Goal: Task Accomplishment & Management: Manage account settings

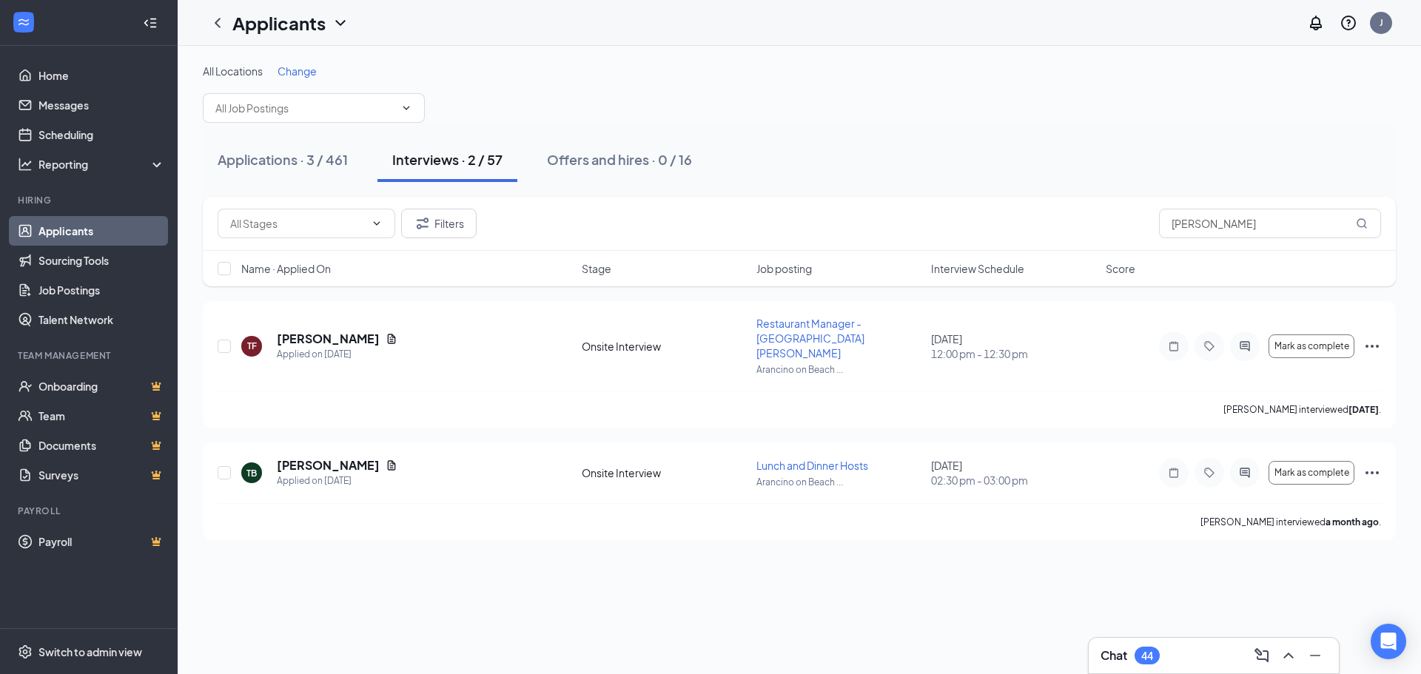
click at [110, 232] on link "Applicants" at bounding box center [101, 231] width 127 height 30
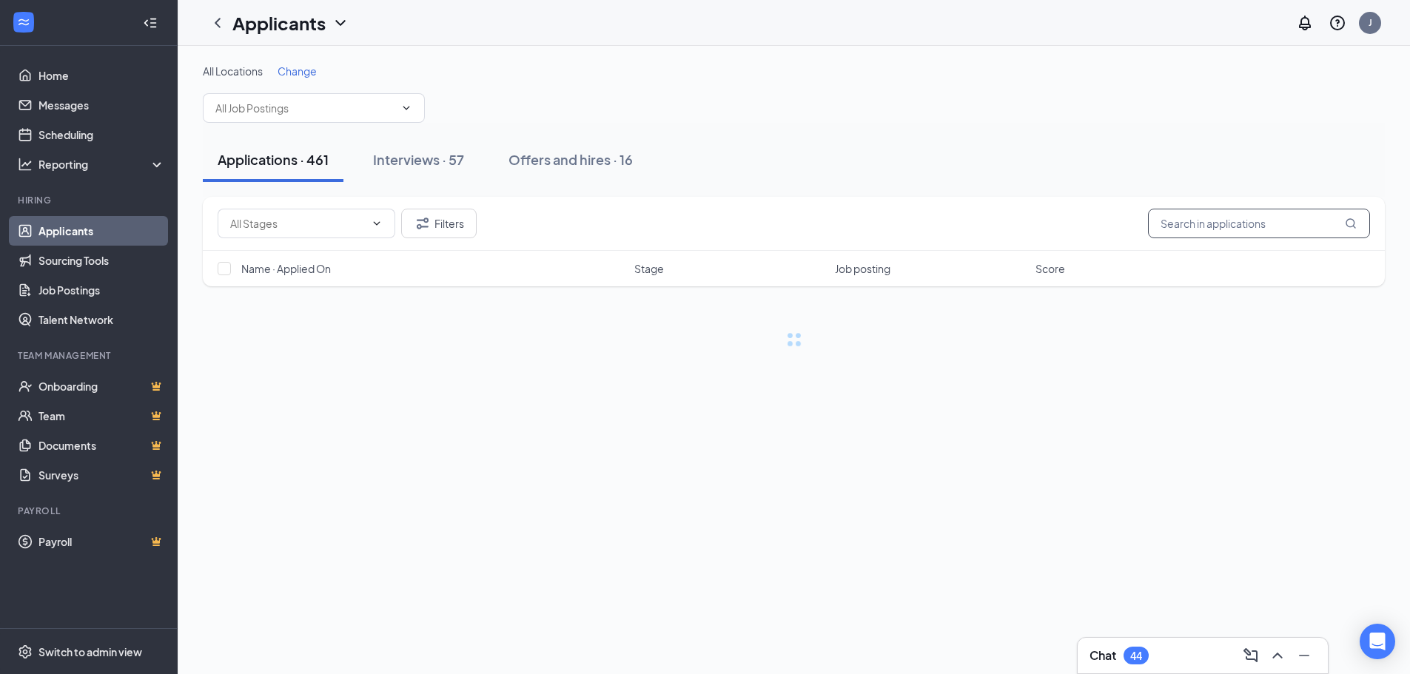
click at [1241, 218] on input "text" at bounding box center [1259, 224] width 222 height 30
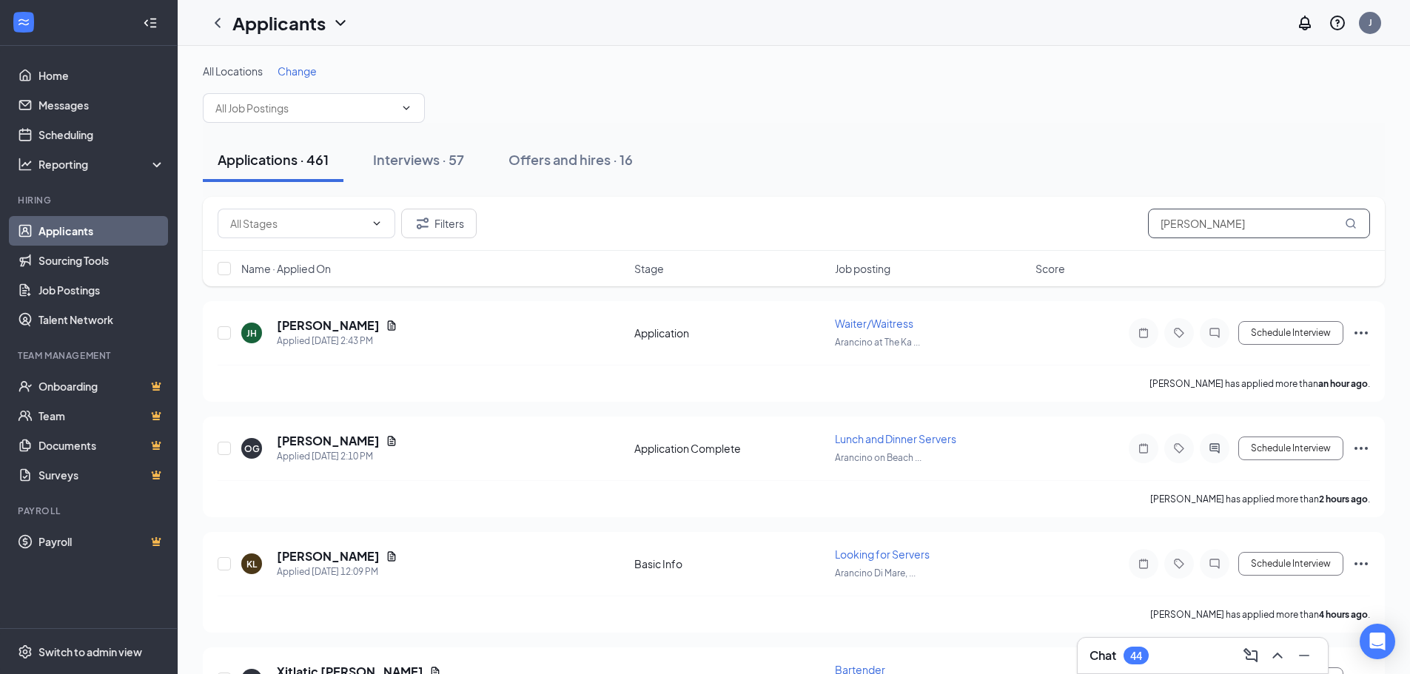
type input "[PERSON_NAME]"
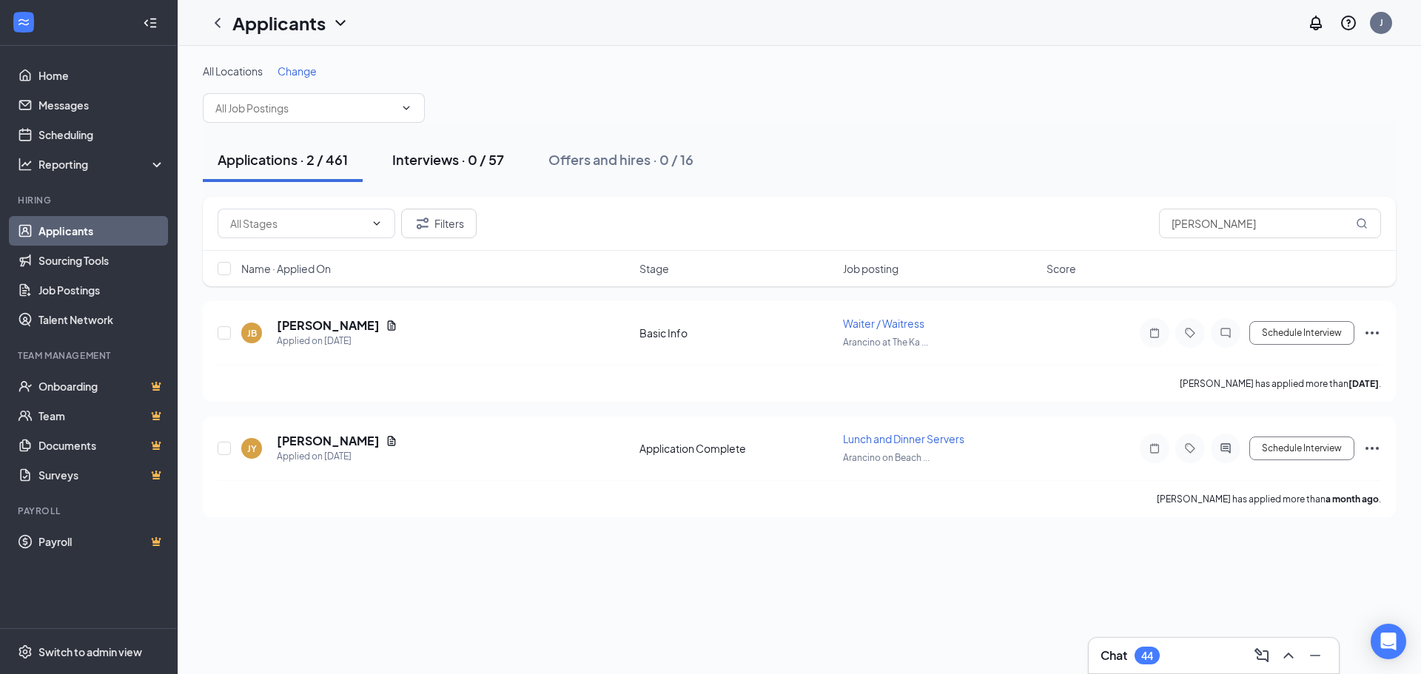
click at [462, 158] on div "Interviews · 0 / 57" at bounding box center [448, 159] width 112 height 19
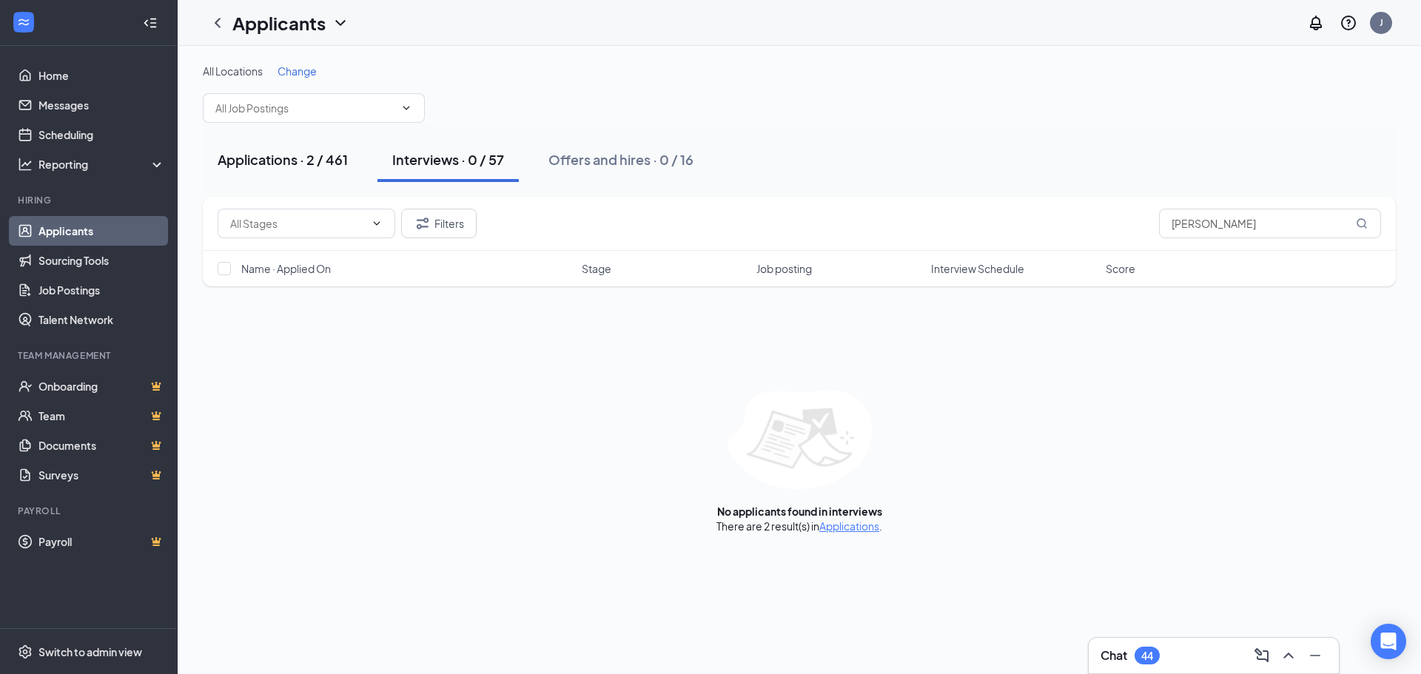
click at [301, 169] on button "Applications · 2 / 461" at bounding box center [283, 160] width 160 height 44
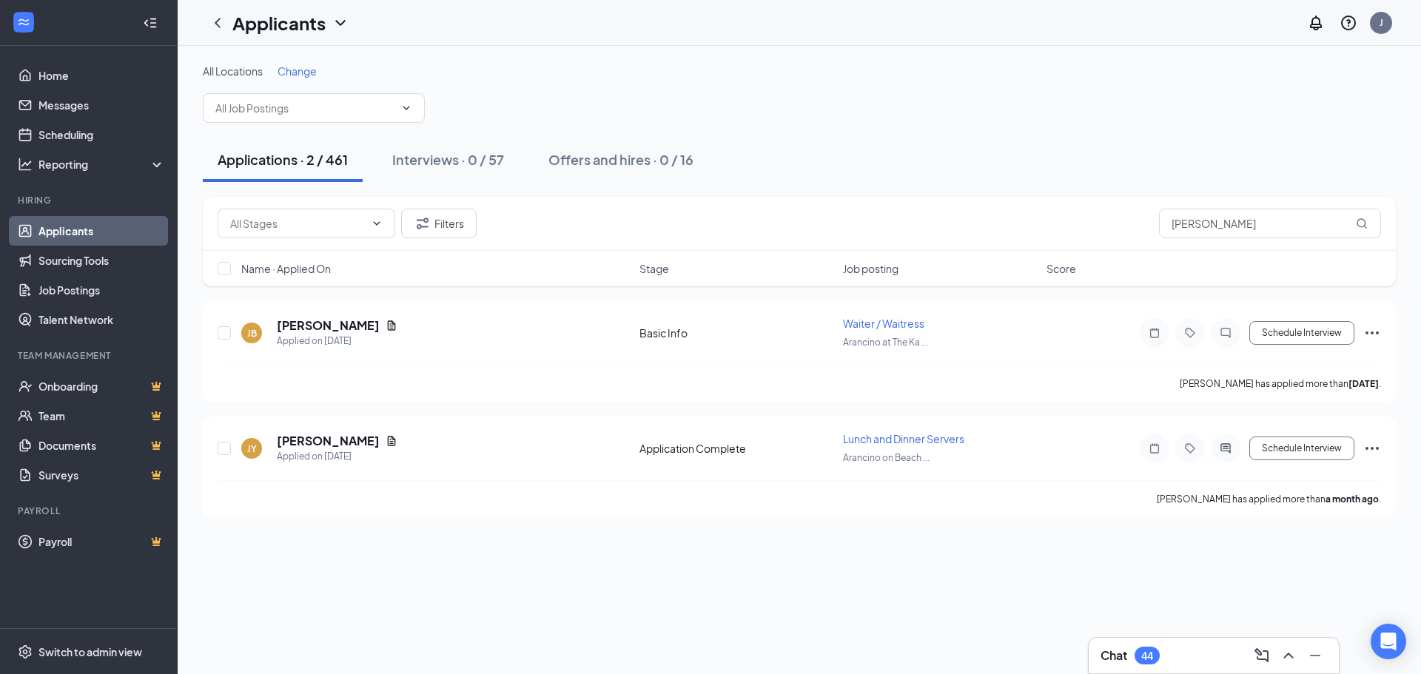
click at [78, 220] on link "Applicants" at bounding box center [101, 231] width 127 height 30
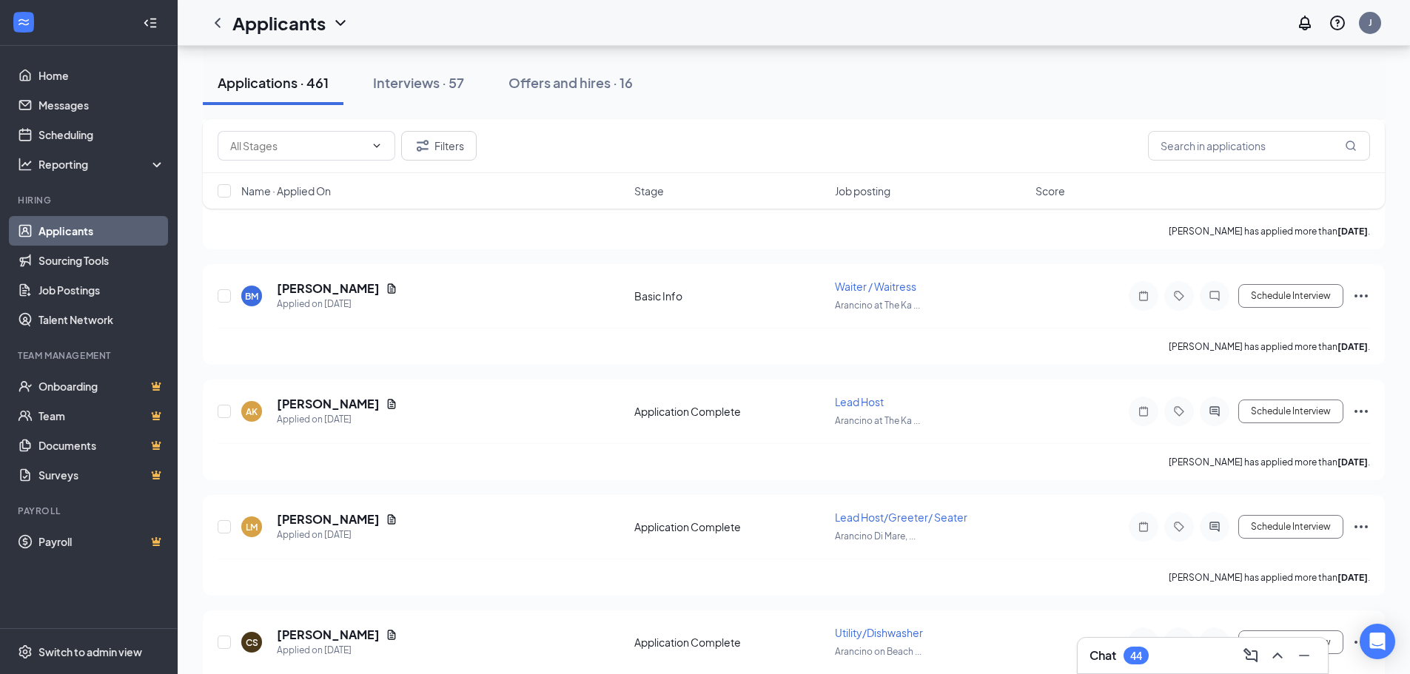
scroll to position [2931, 0]
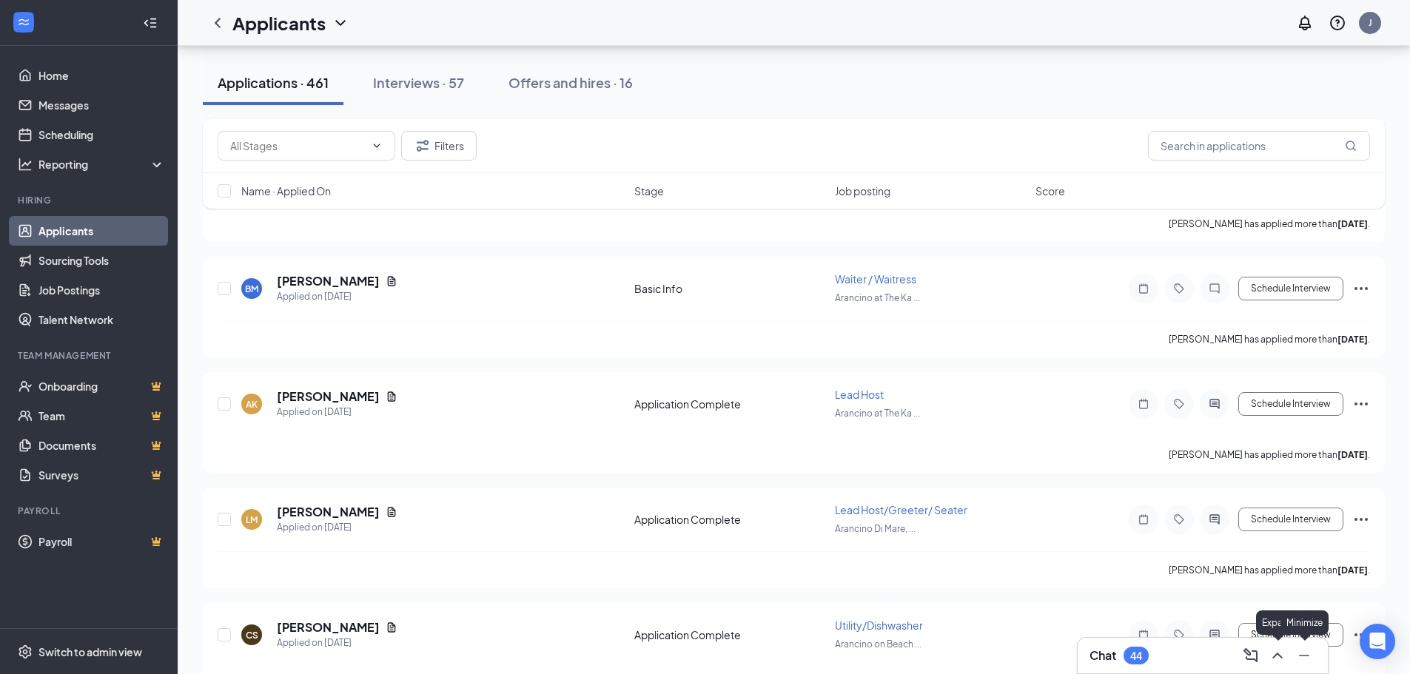
drag, startPoint x: 1279, startPoint y: 655, endPoint x: 1277, endPoint y: 647, distance: 8.4
click at [1277, 648] on icon "ChevronUp" at bounding box center [1278, 656] width 18 height 18
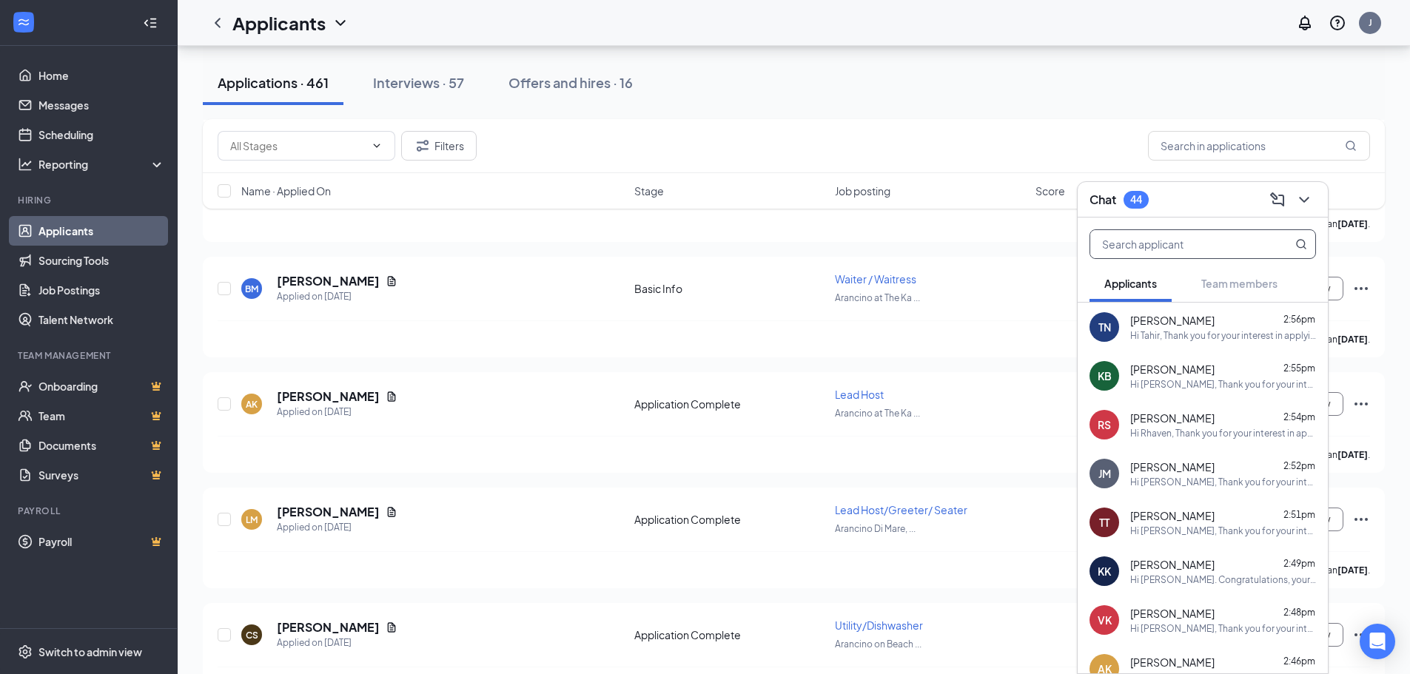
click at [1204, 250] on input "text" at bounding box center [1177, 244] width 175 height 28
type input "[PERSON_NAME]"
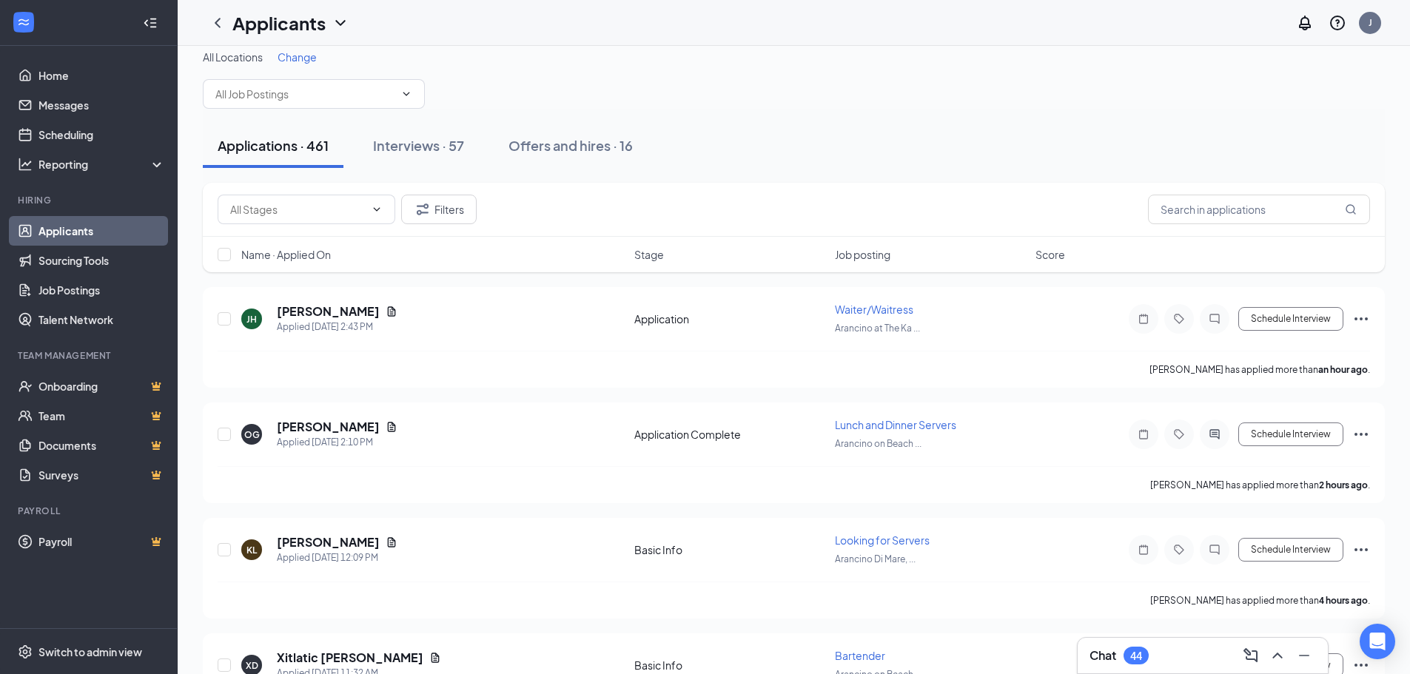
scroll to position [0, 0]
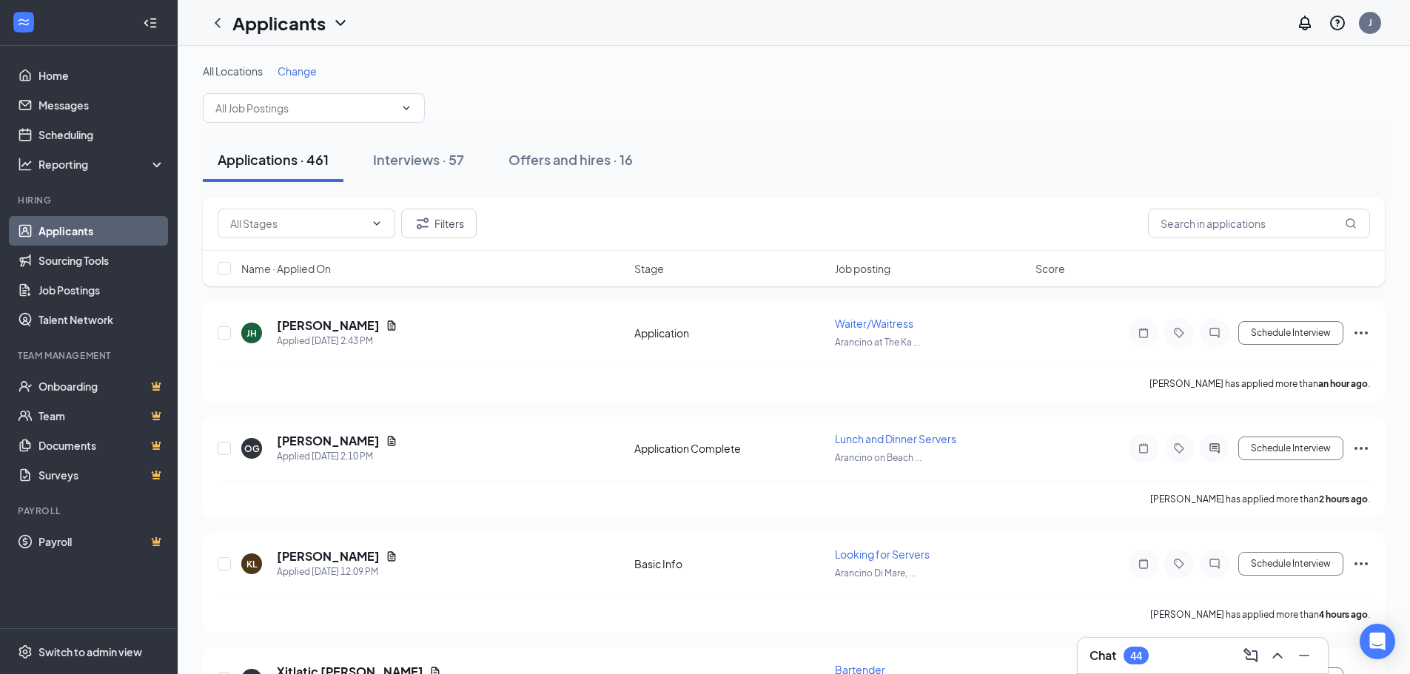
click at [886, 268] on span "Job posting" at bounding box center [863, 268] width 56 height 15
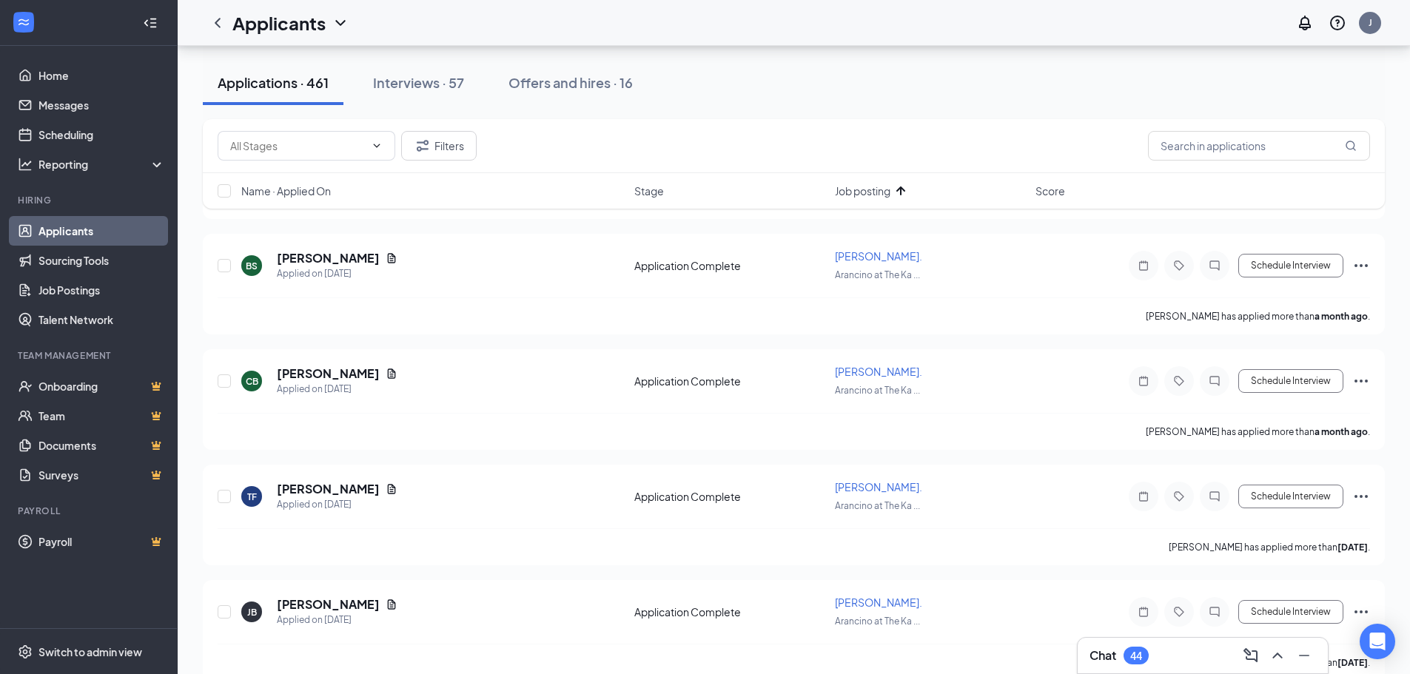
scroll to position [16983, 0]
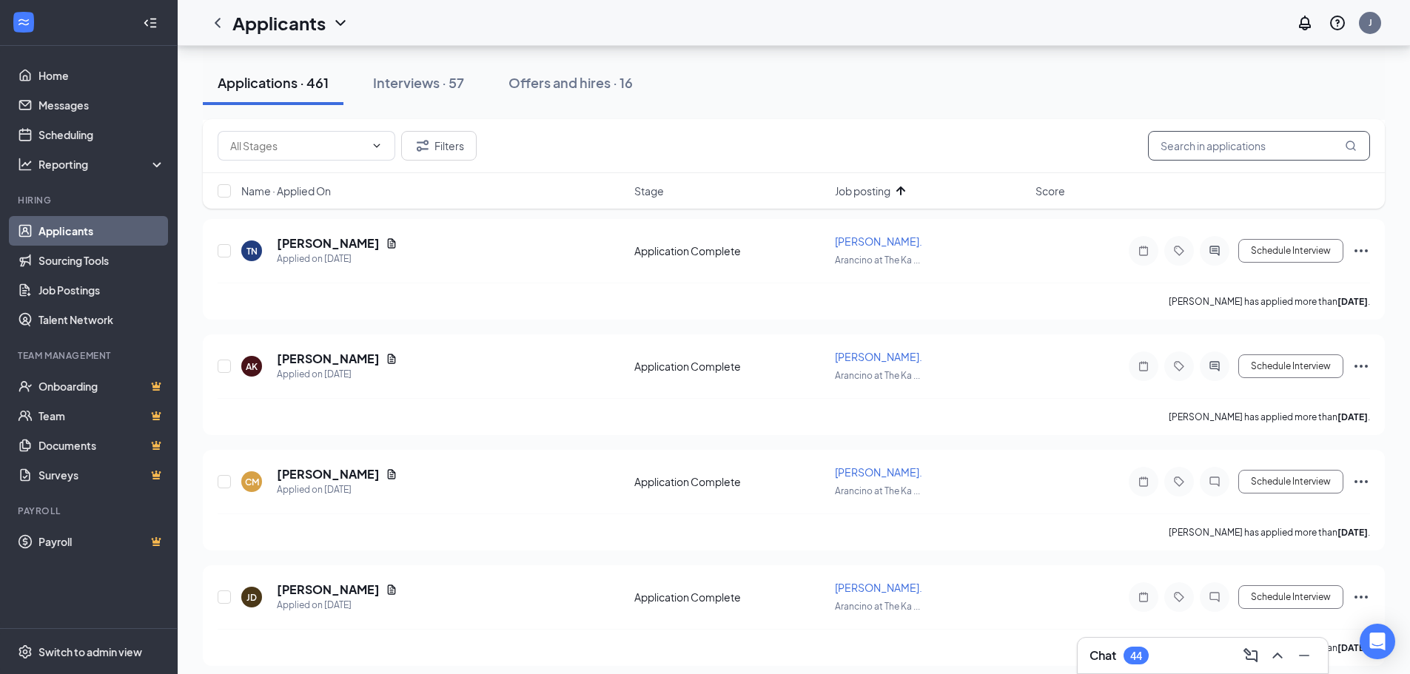
click at [1201, 147] on input "[PERSON_NAME]" at bounding box center [1259, 146] width 222 height 30
drag, startPoint x: 1201, startPoint y: 147, endPoint x: 1172, endPoint y: 131, distance: 33.1
click at [1172, 131] on input "[PERSON_NAME]" at bounding box center [1259, 146] width 222 height 30
type input "Manager"
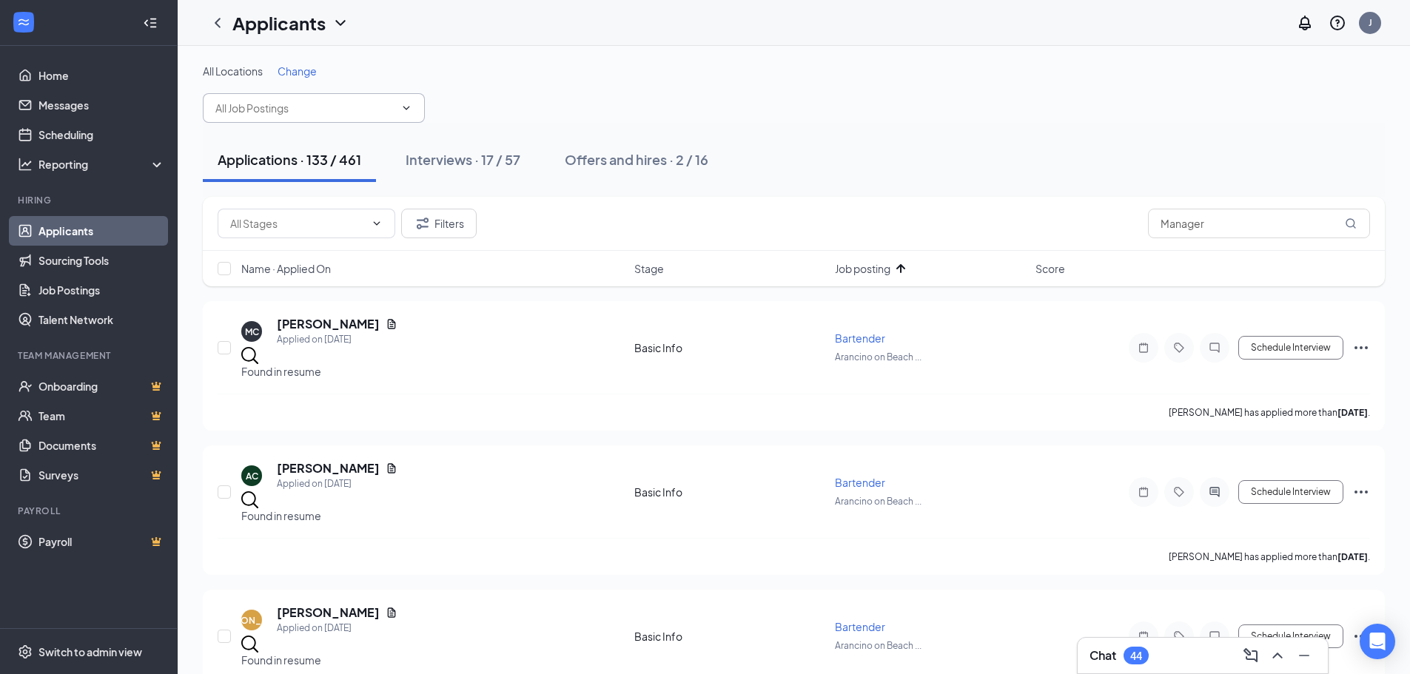
click at [343, 122] on span at bounding box center [314, 108] width 222 height 30
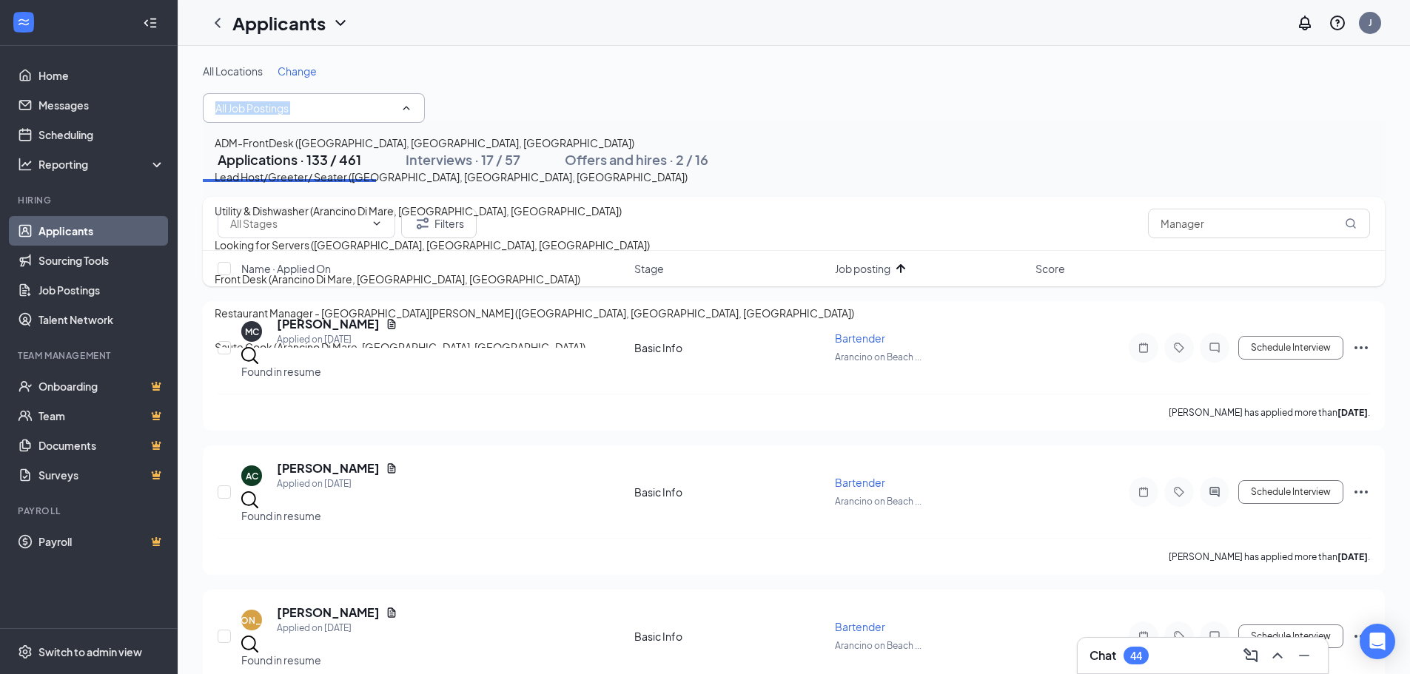
click at [343, 122] on span at bounding box center [314, 108] width 222 height 30
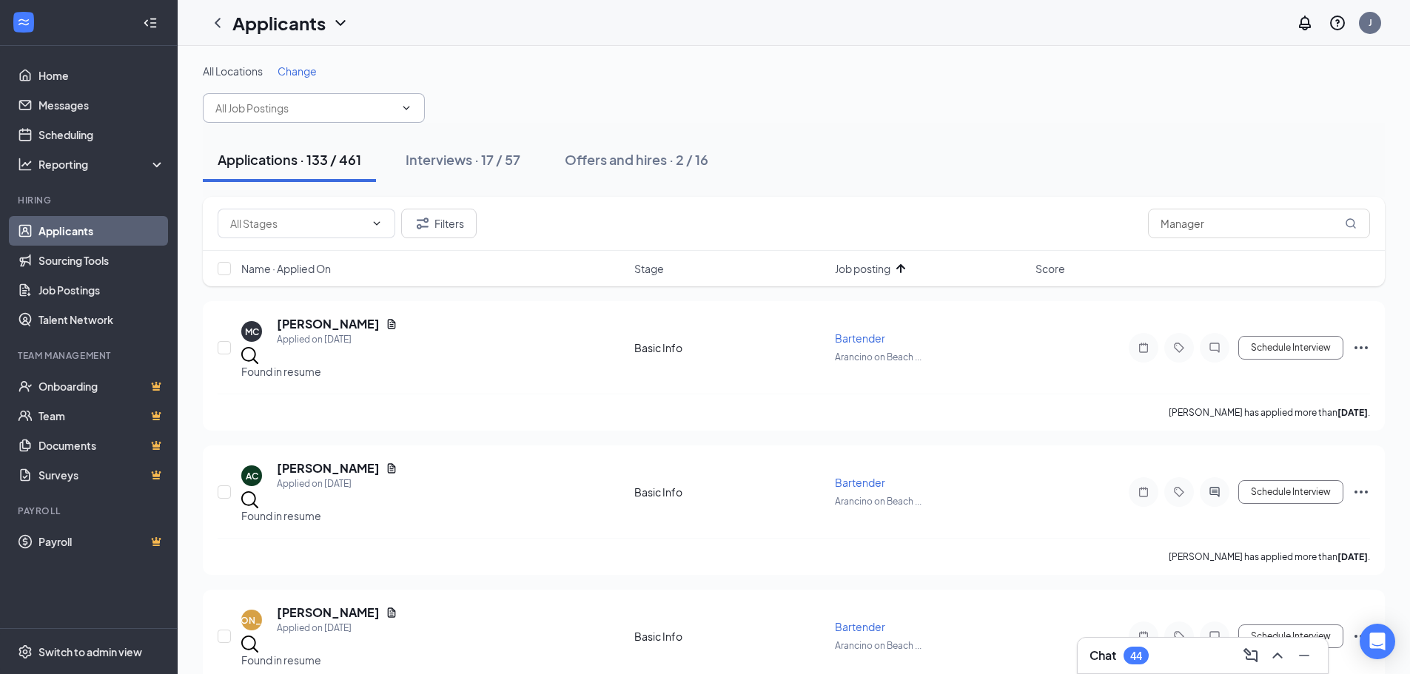
click at [351, 111] on input "text" at bounding box center [304, 108] width 179 height 16
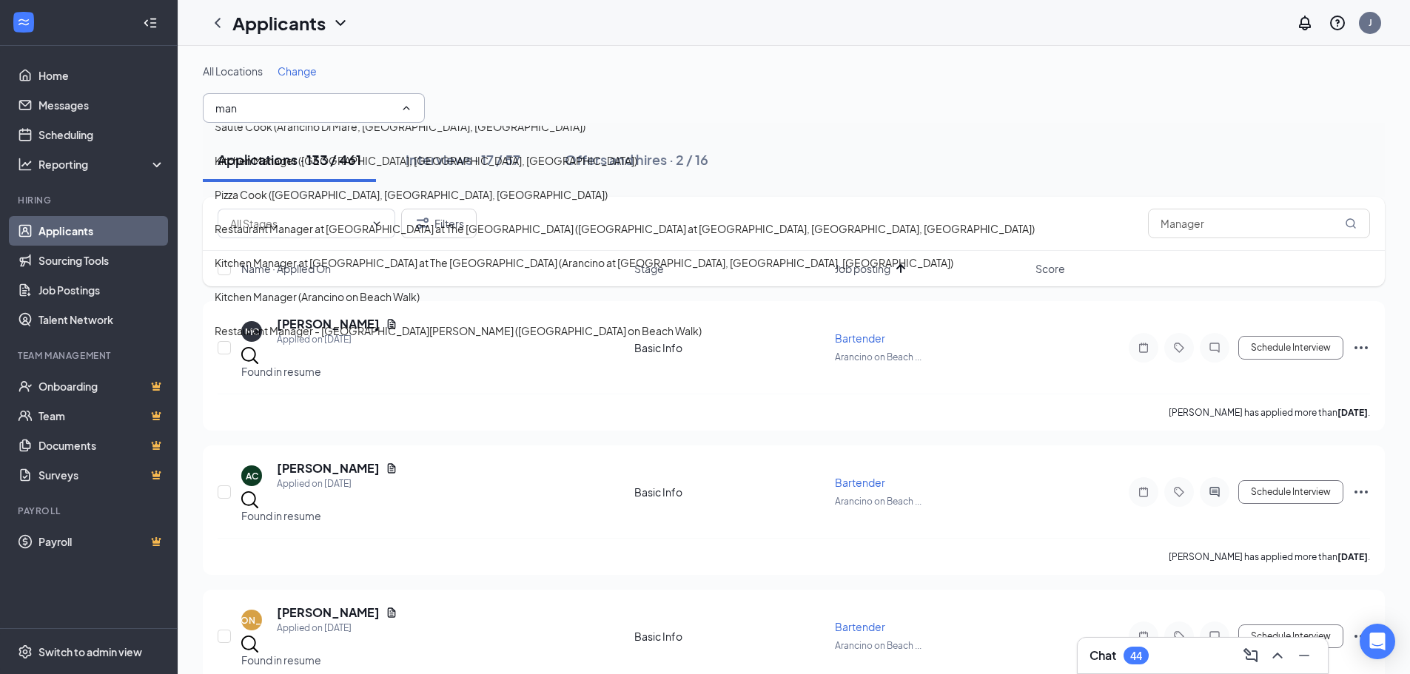
scroll to position [38, 0]
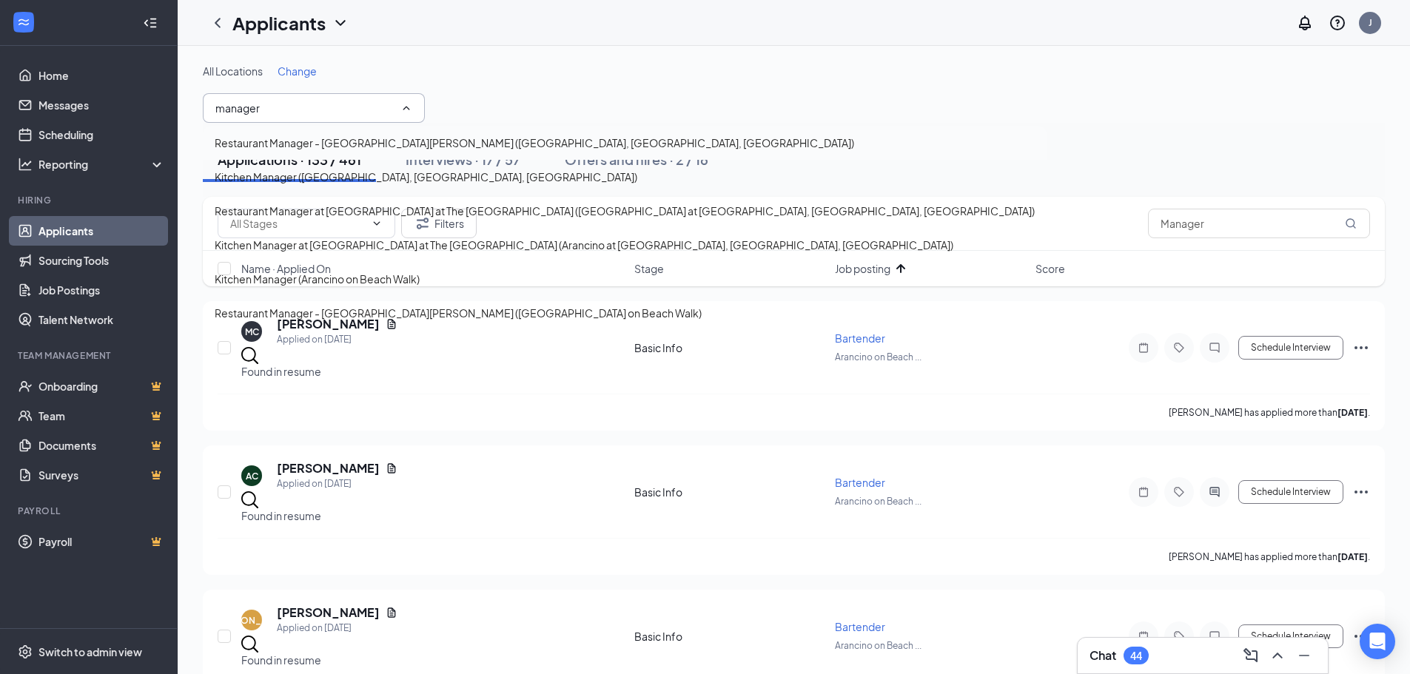
click at [346, 151] on div "Restaurant Manager - [GEOGRAPHIC_DATA][PERSON_NAME] ([GEOGRAPHIC_DATA], [GEOGRA…" at bounding box center [535, 143] width 640 height 16
type input "Restaurant Manager - [GEOGRAPHIC_DATA][PERSON_NAME] ([GEOGRAPHIC_DATA], [GEOGRA…"
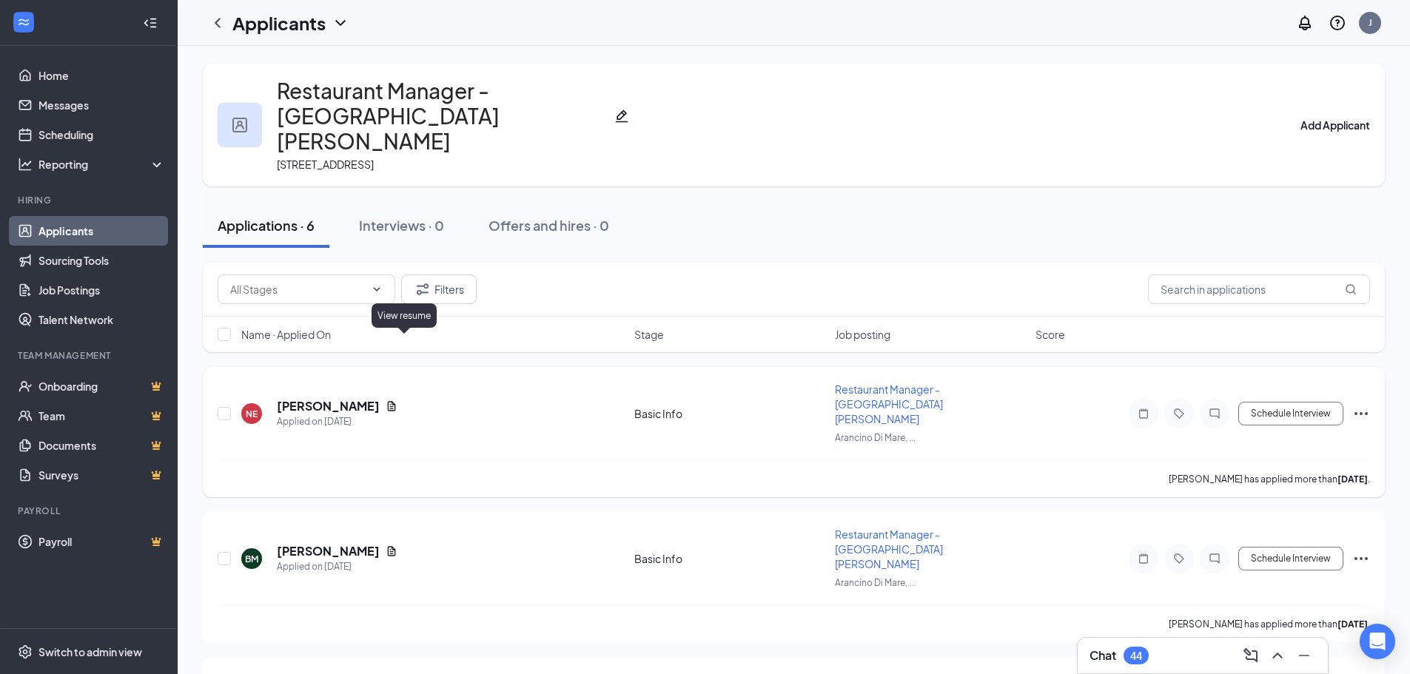
click at [396, 401] on icon "Document" at bounding box center [392, 406] width 8 height 10
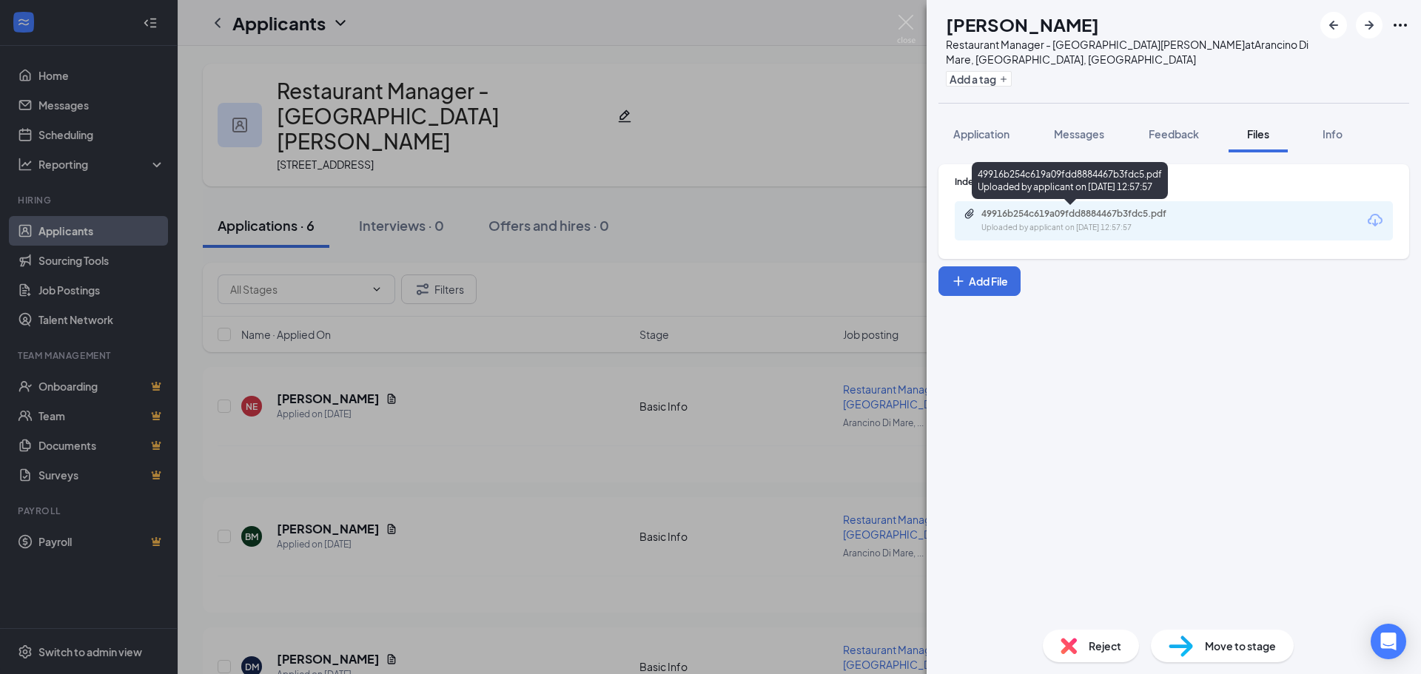
click at [1128, 218] on div "49916b254c619a09fdd8884467b3fdc5.pdf" at bounding box center [1085, 214] width 207 height 12
click at [590, 388] on div "NE [PERSON_NAME] Restaurant Manager - Arancino Waikiki at [GEOGRAPHIC_DATA], [G…" at bounding box center [710, 337] width 1421 height 674
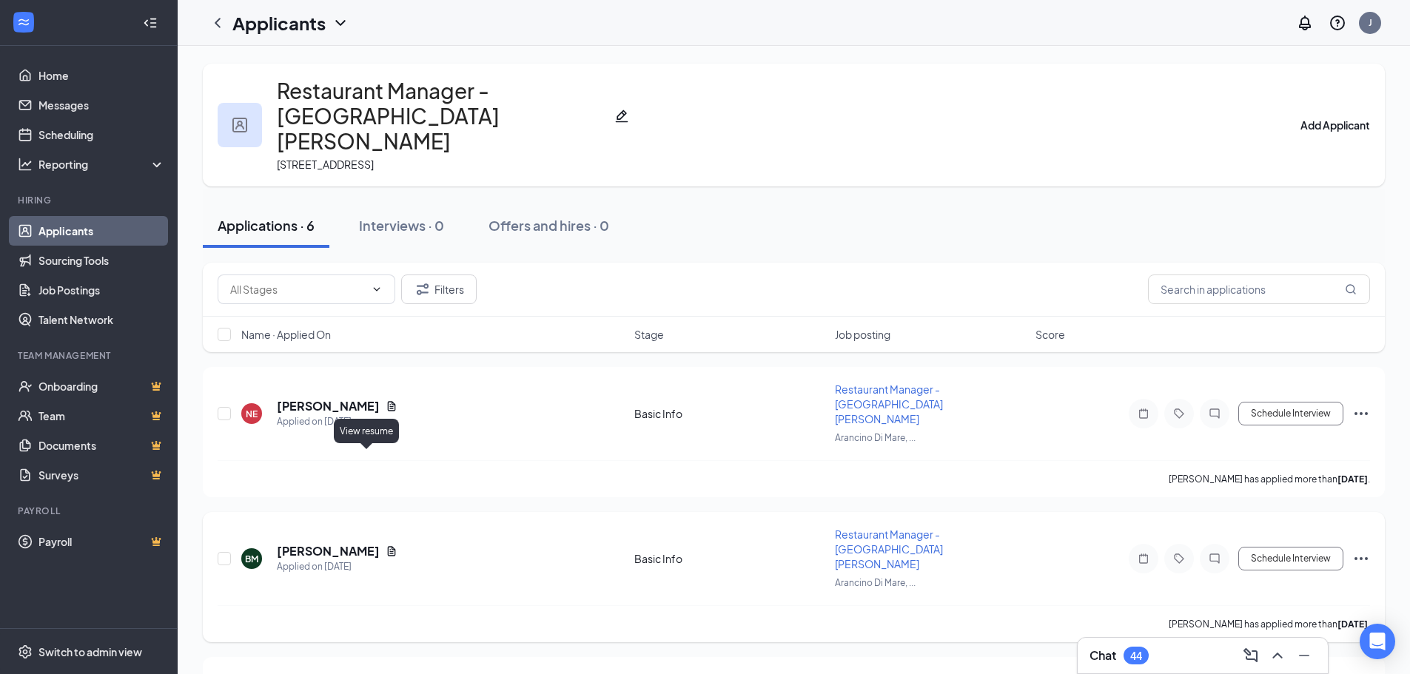
click at [388, 546] on icon "Document" at bounding box center [392, 551] width 8 height 10
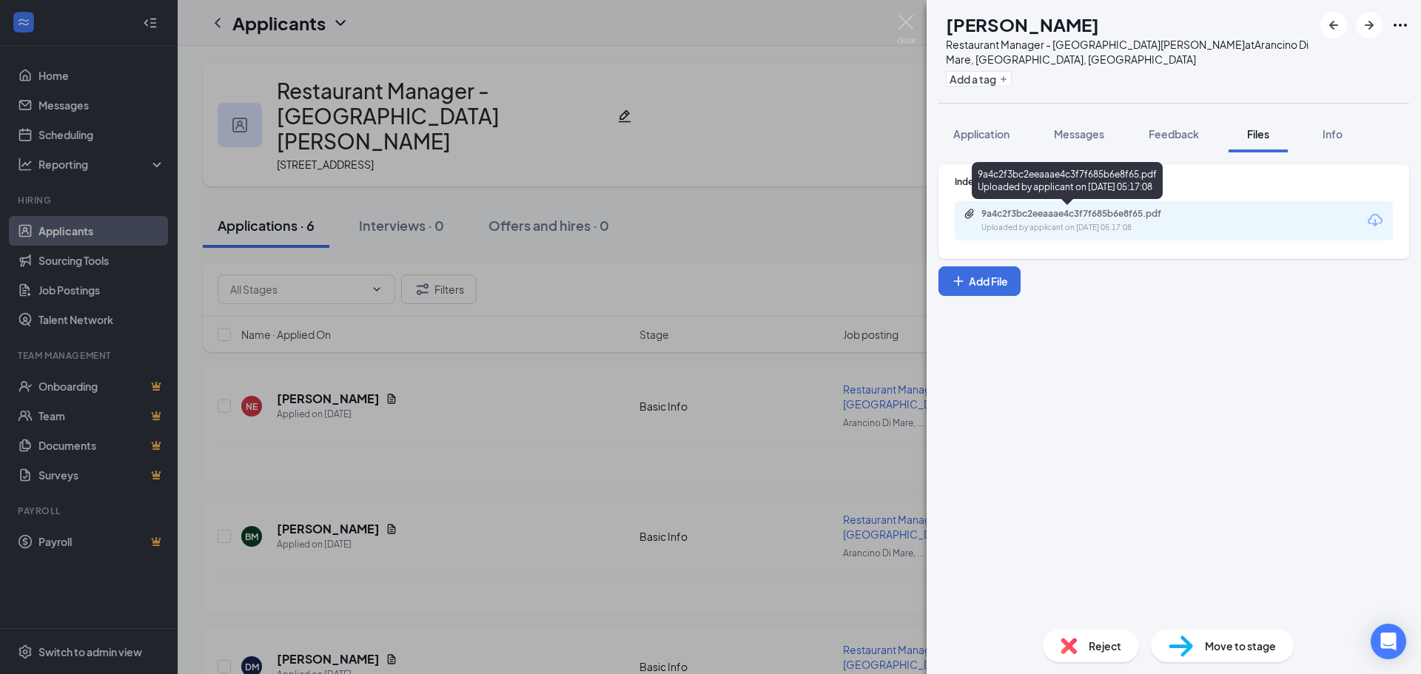
click at [1033, 218] on div "9a4c2f3bc2eeaaae4c3f7f685b6e8f65.pdf" at bounding box center [1085, 214] width 207 height 12
click at [614, 486] on div "BM [PERSON_NAME] Restaurant Manager - Arancino Waikiki at [GEOGRAPHIC_DATA], [G…" at bounding box center [710, 337] width 1421 height 674
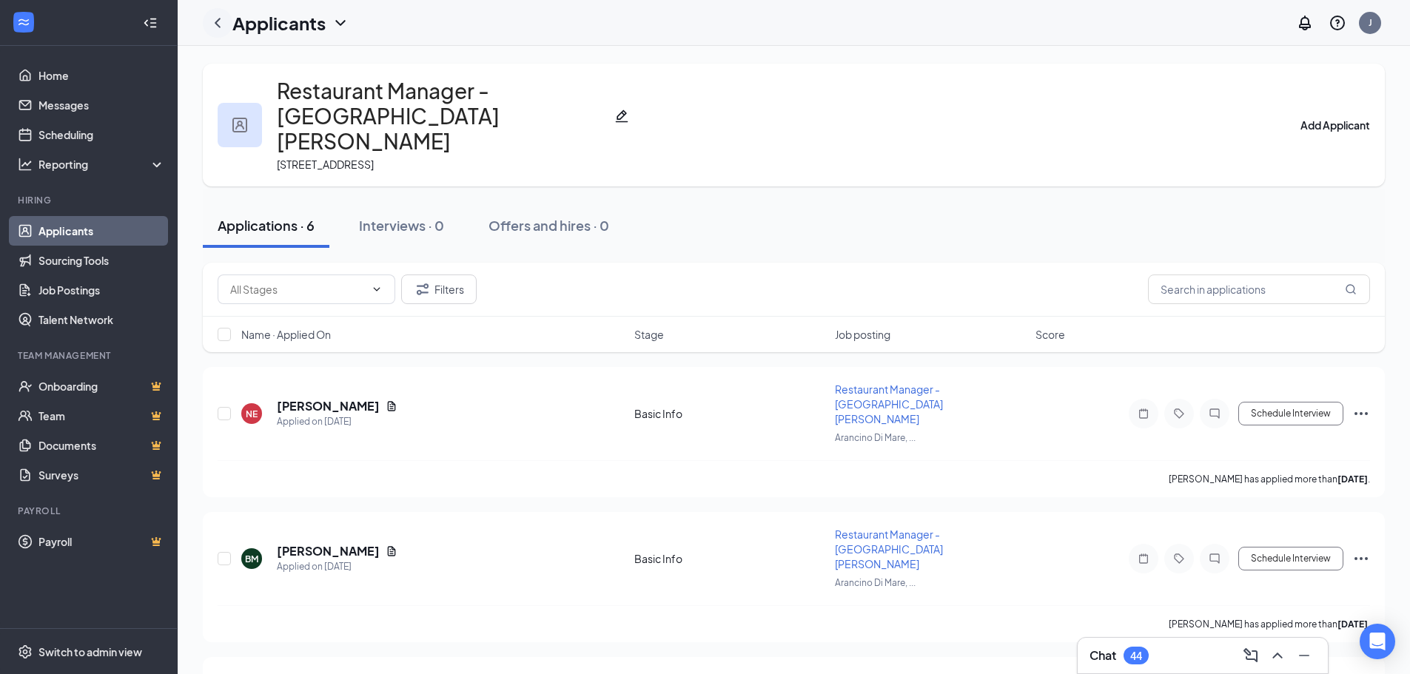
click at [215, 30] on icon "ChevronLeft" at bounding box center [218, 23] width 18 height 18
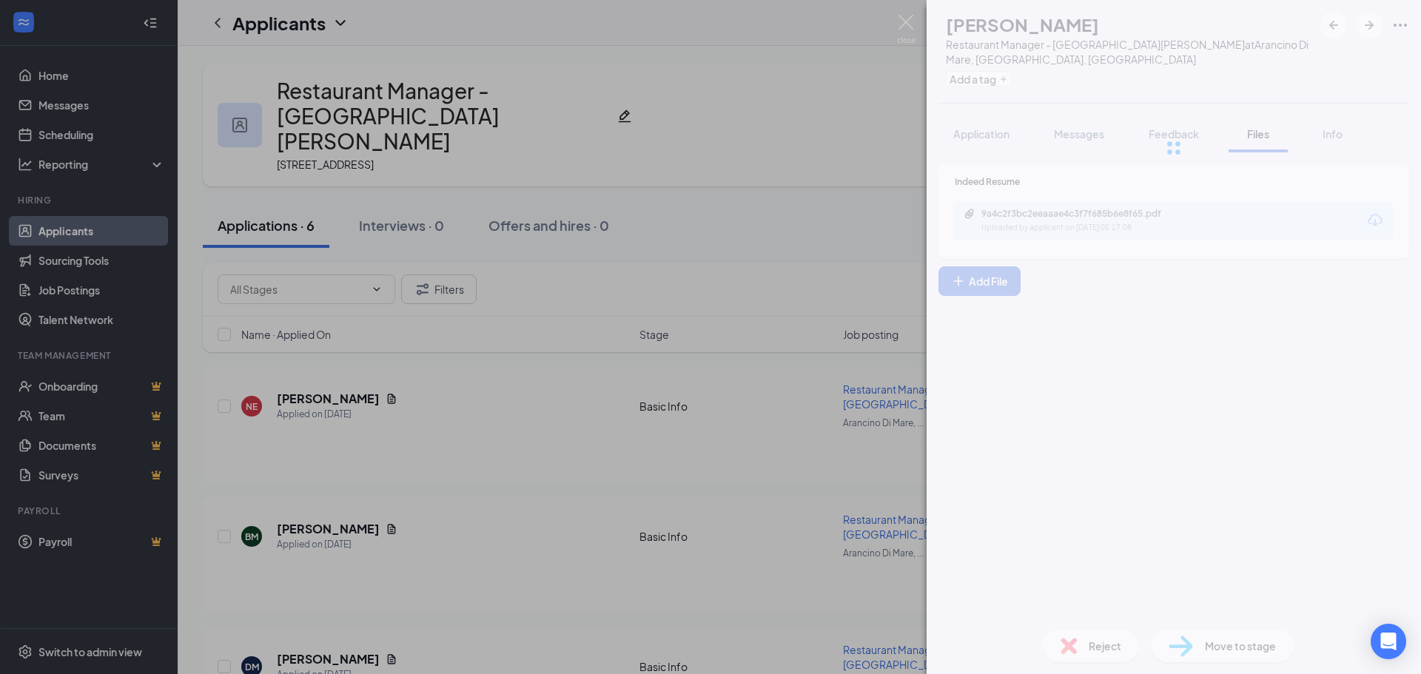
drag, startPoint x: 291, startPoint y: 34, endPoint x: 301, endPoint y: 33, distance: 9.7
click at [292, 34] on div "BM [PERSON_NAME] Restaurant Manager - Arancino Waikiki at [GEOGRAPHIC_DATA], [G…" at bounding box center [710, 337] width 1421 height 674
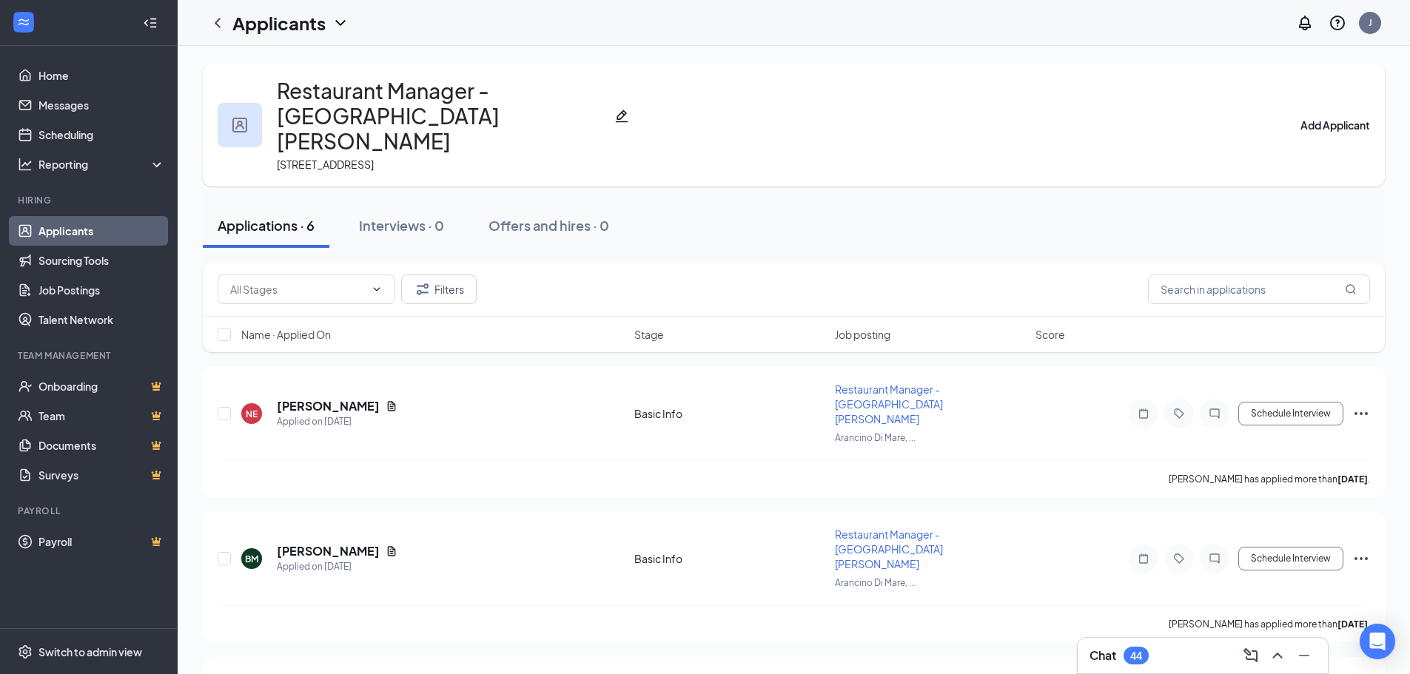
click at [338, 20] on icon "ChevronDown" at bounding box center [341, 23] width 18 height 18
click at [209, 23] on icon "ChevronLeft" at bounding box center [218, 23] width 18 height 18
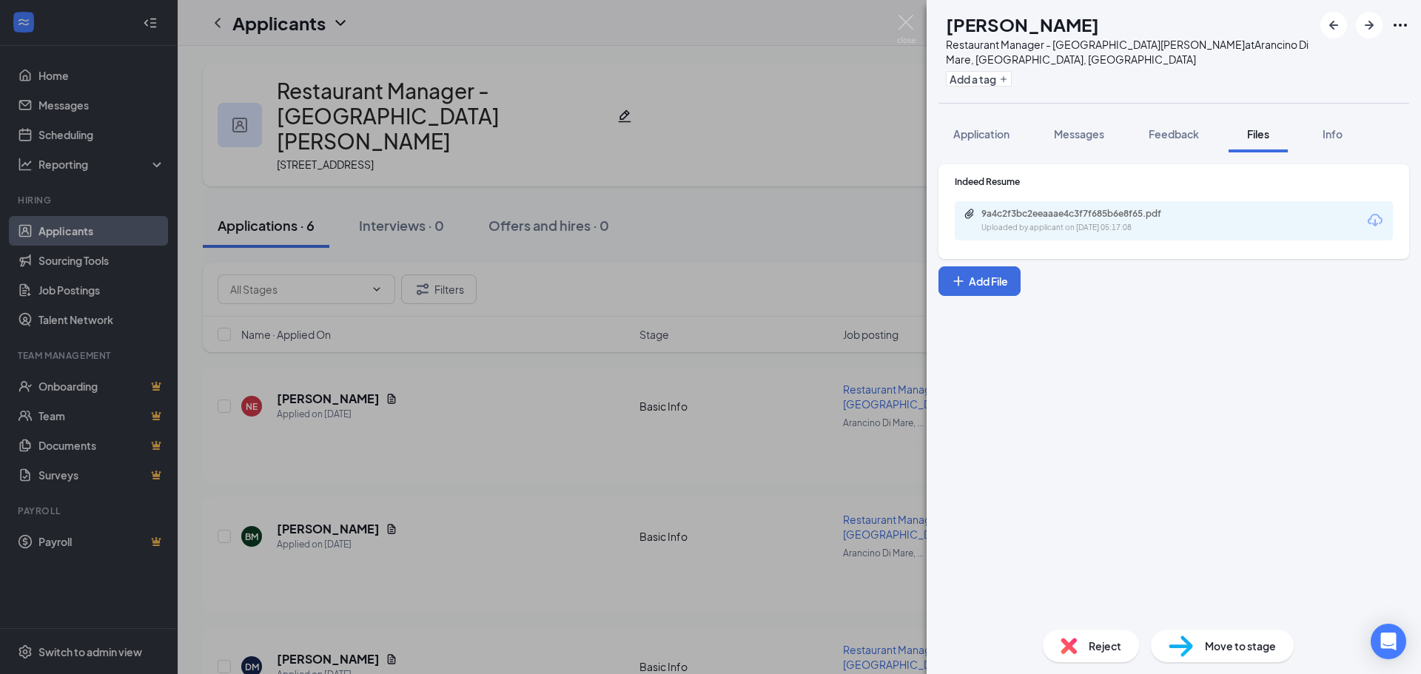
click at [795, 48] on div "BM [PERSON_NAME] Restaurant Manager - Arancino Waikiki at [GEOGRAPHIC_DATA], [G…" at bounding box center [710, 337] width 1421 height 674
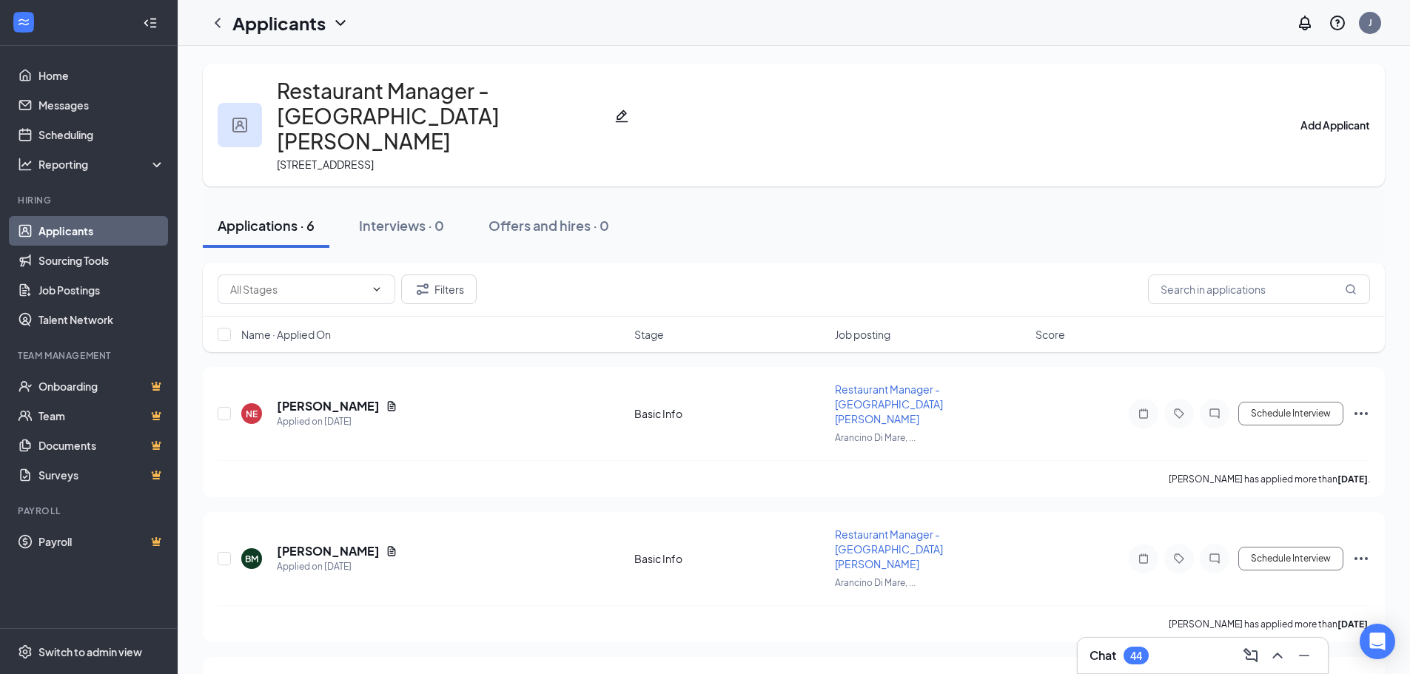
click at [115, 227] on link "Applicants" at bounding box center [101, 231] width 127 height 30
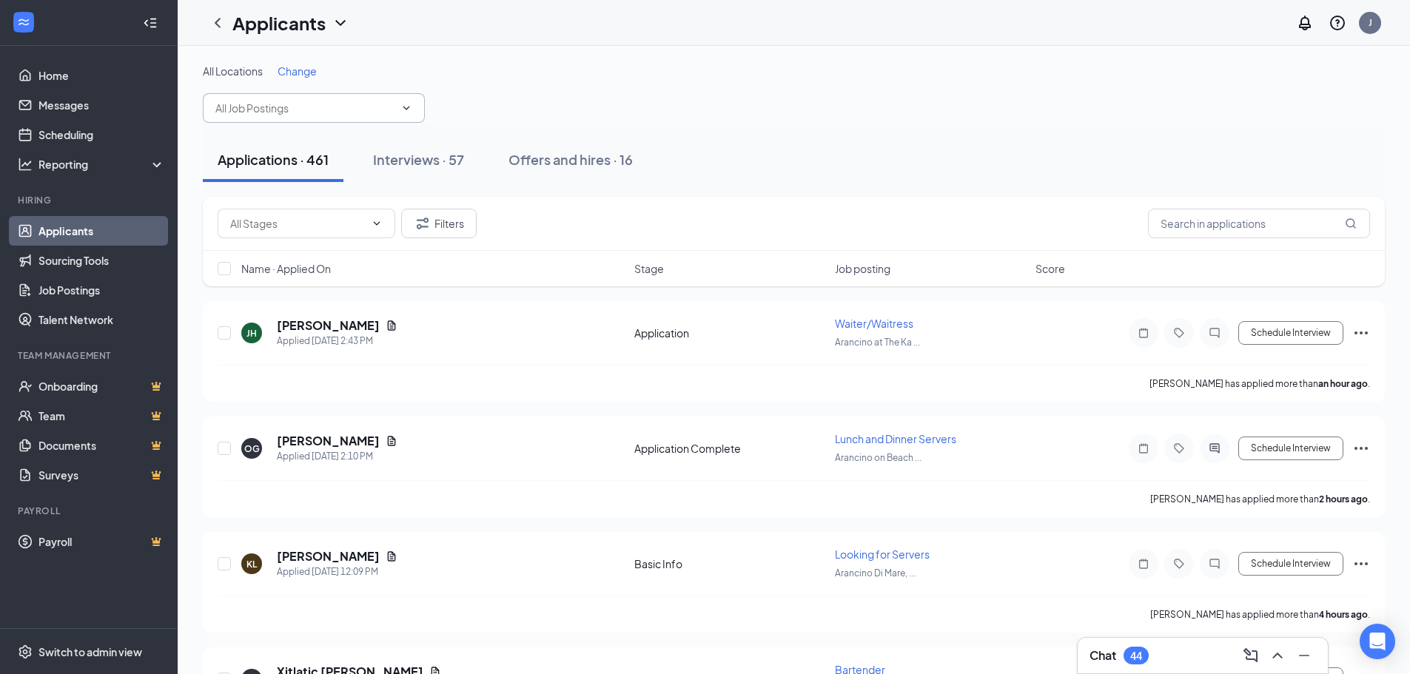
click at [376, 103] on input "text" at bounding box center [304, 108] width 179 height 16
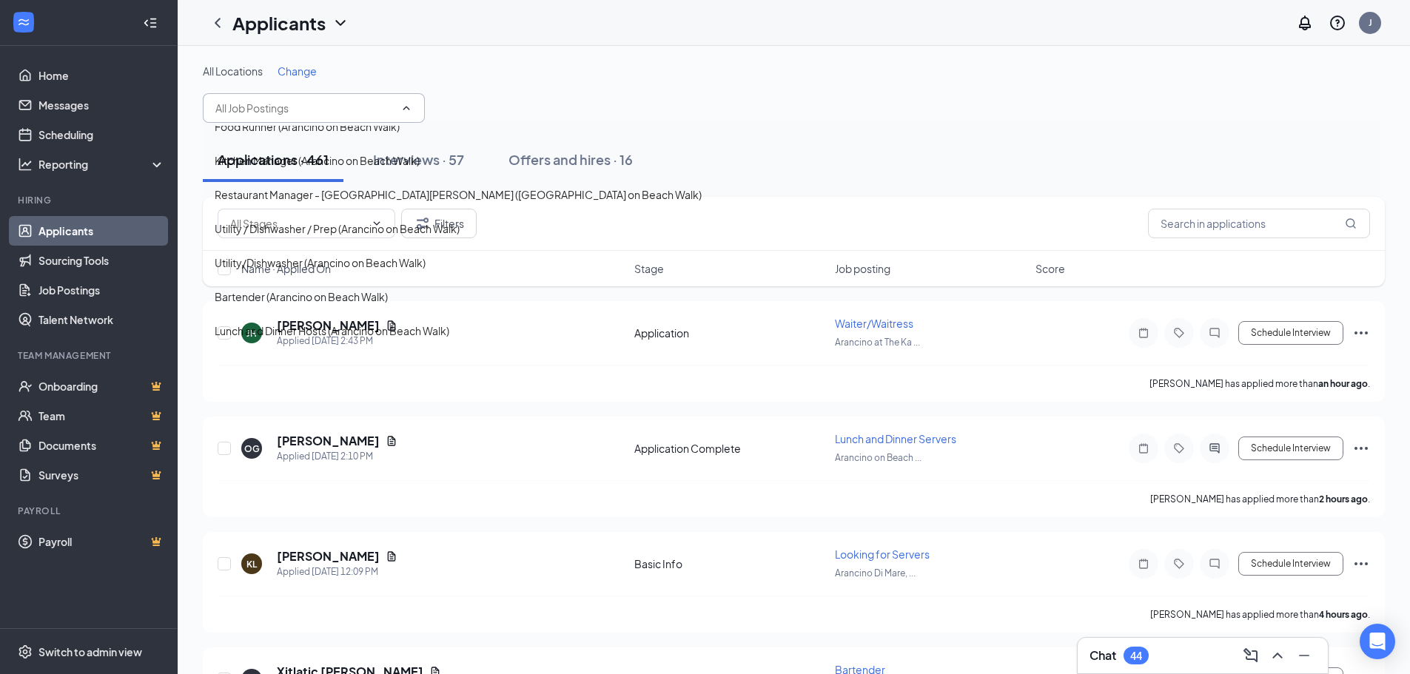
scroll to position [1406, 0]
click at [352, 203] on div "Restaurant Manager - [GEOGRAPHIC_DATA][PERSON_NAME] ([GEOGRAPHIC_DATA] on Beach…" at bounding box center [458, 195] width 487 height 16
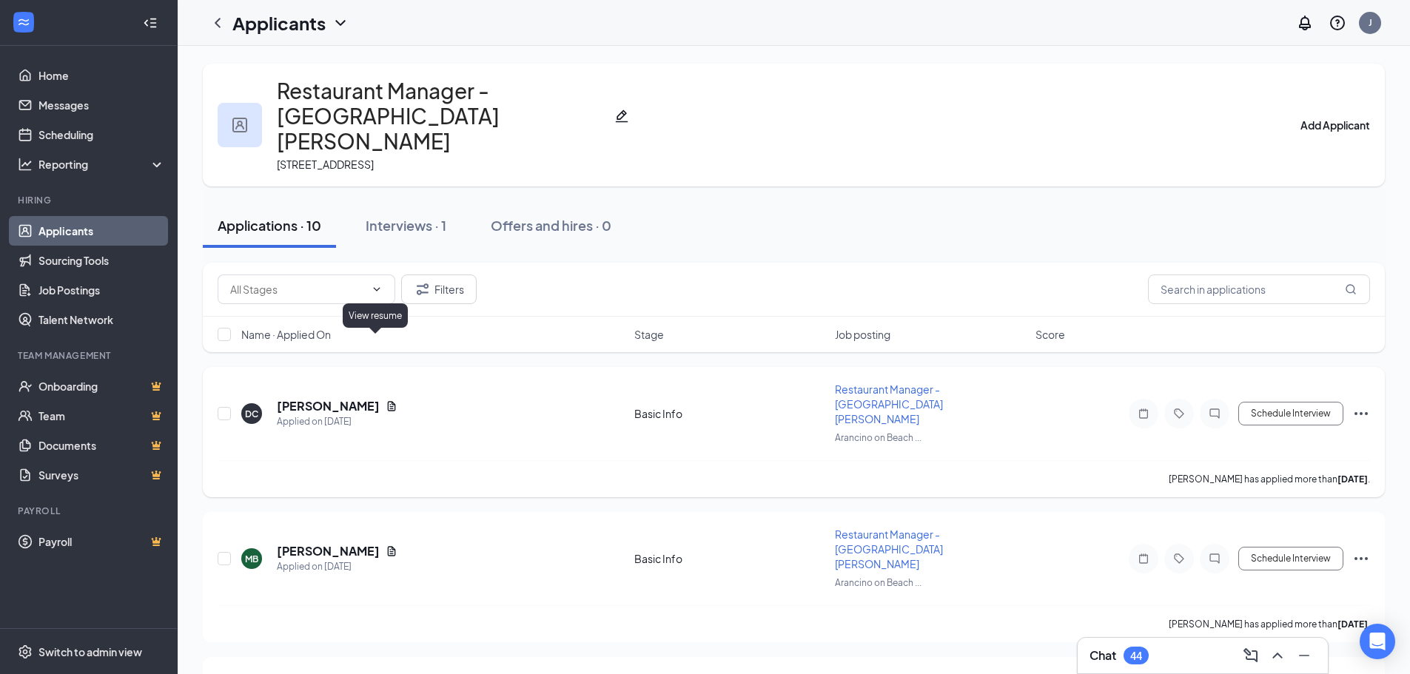
click at [388, 401] on icon "Document" at bounding box center [392, 406] width 8 height 10
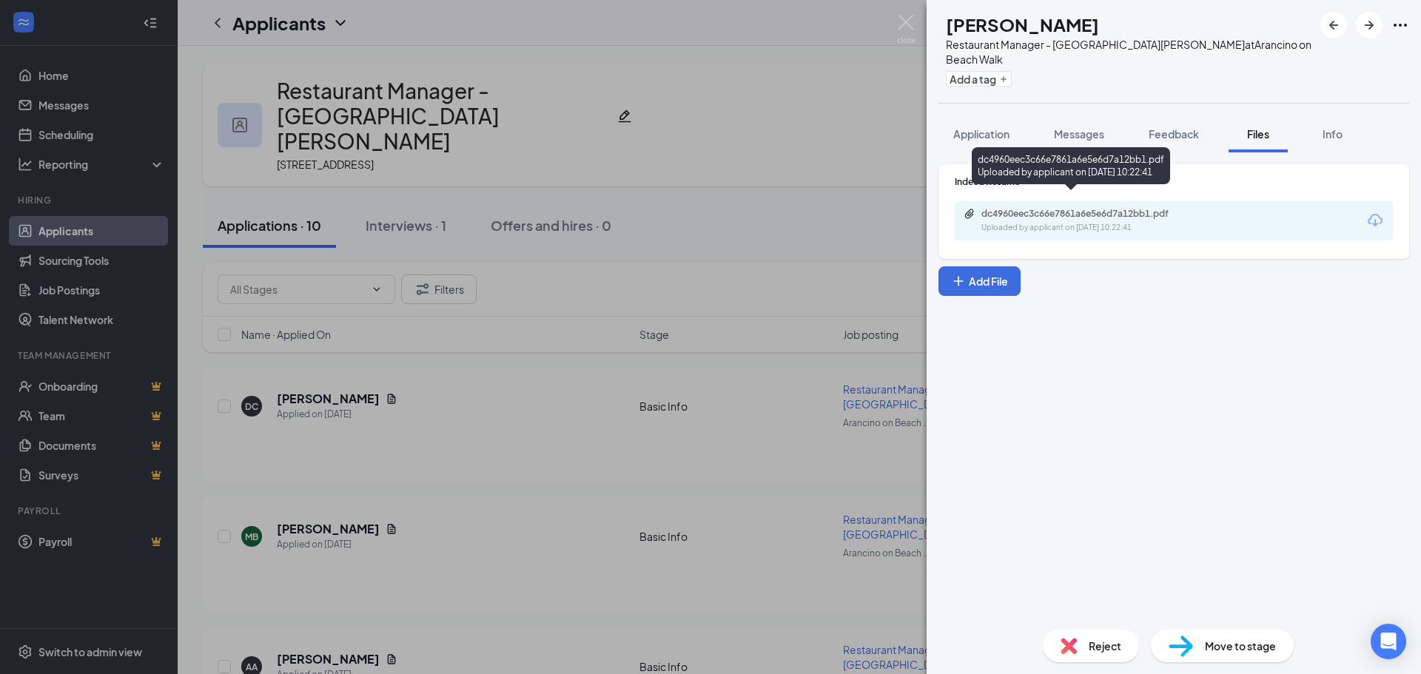
click at [1120, 222] on div "Uploaded by applicant on [DATE] 10:22:41" at bounding box center [1093, 228] width 222 height 12
click at [457, 489] on div "DC [PERSON_NAME] Restaurant Manager - Arancino Waikiki at [GEOGRAPHIC_DATA] on …" at bounding box center [710, 337] width 1421 height 674
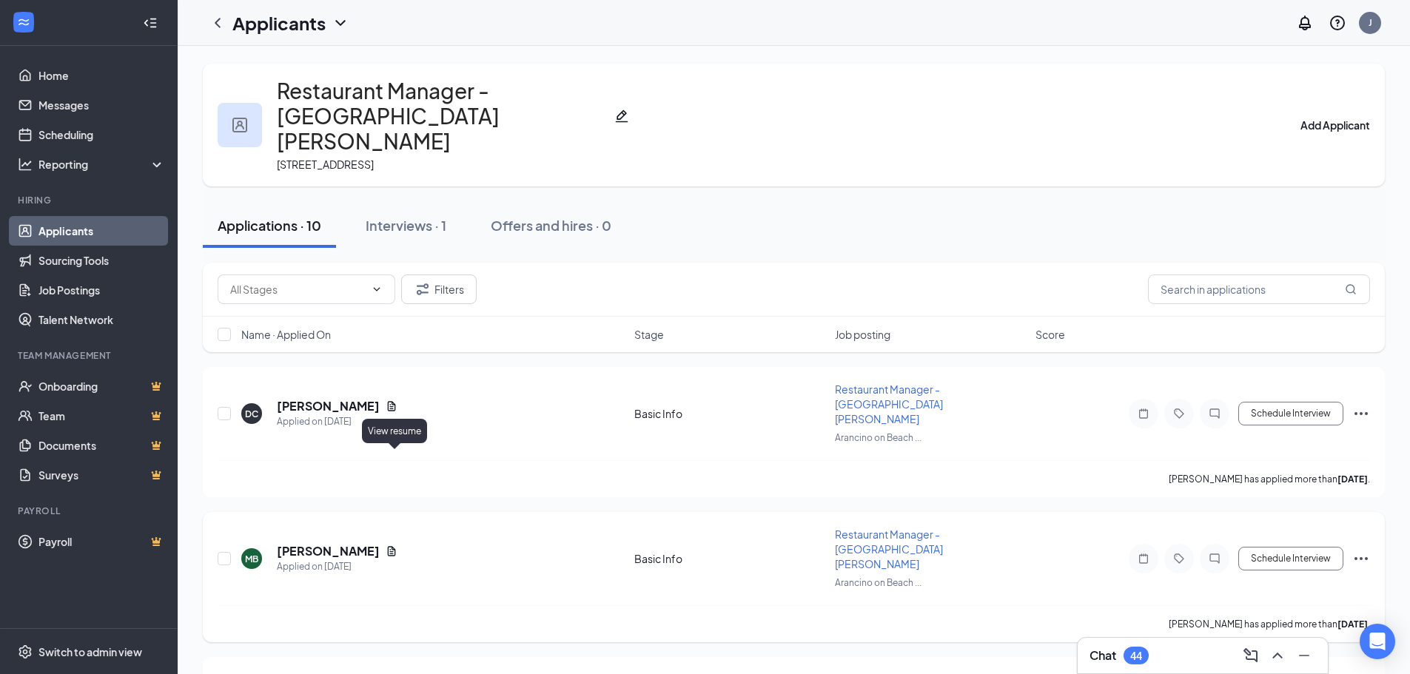
click at [396, 546] on icon "Document" at bounding box center [392, 551] width 8 height 10
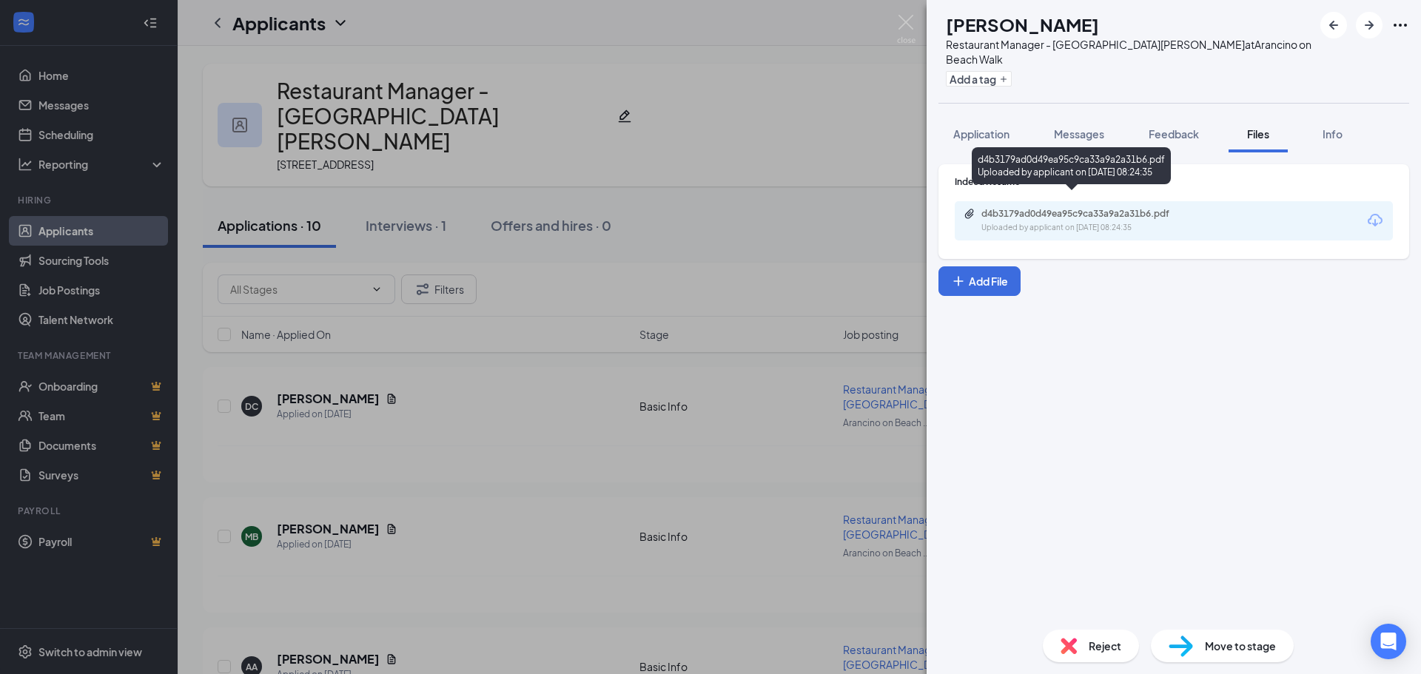
click at [1105, 208] on div "d4b3179ad0d49ea95c9ca33a9a2a31b6.pdf" at bounding box center [1085, 214] width 207 height 12
click at [540, 378] on div "MB [PERSON_NAME] Restaurant Manager - Arancino Waikiki at [GEOGRAPHIC_DATA] on …" at bounding box center [710, 337] width 1421 height 674
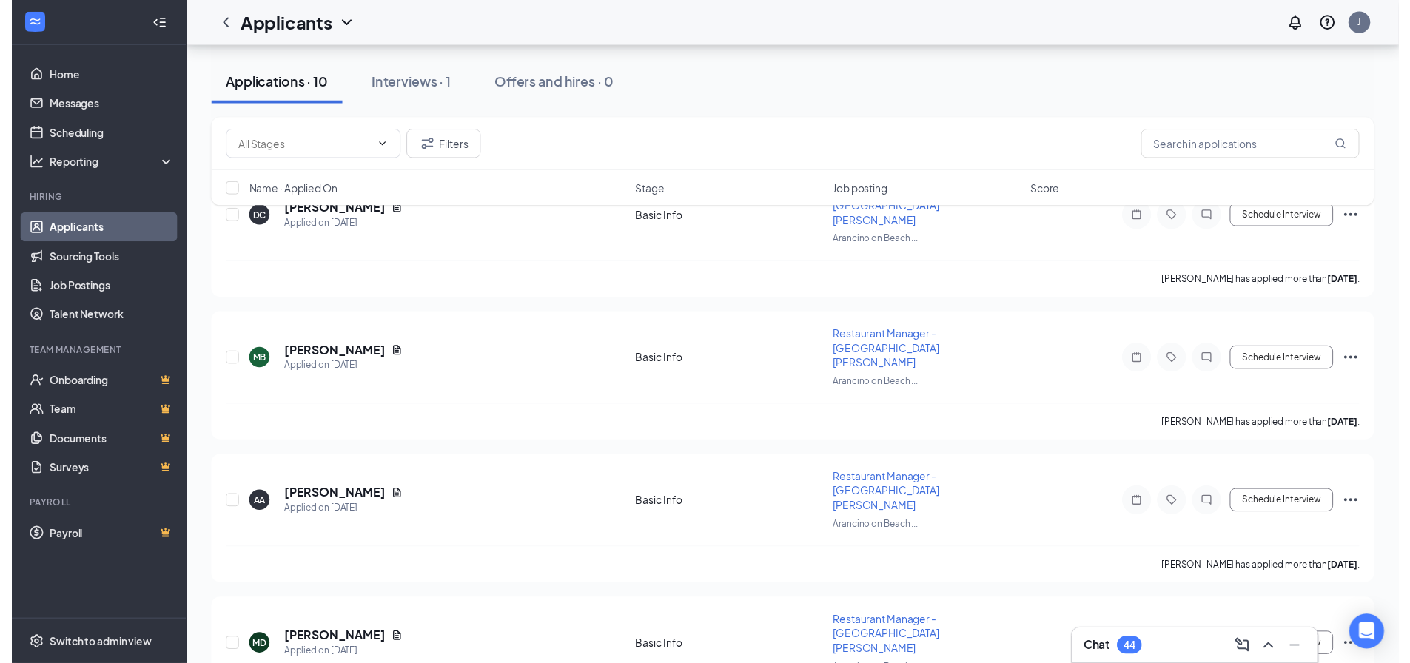
scroll to position [222, 0]
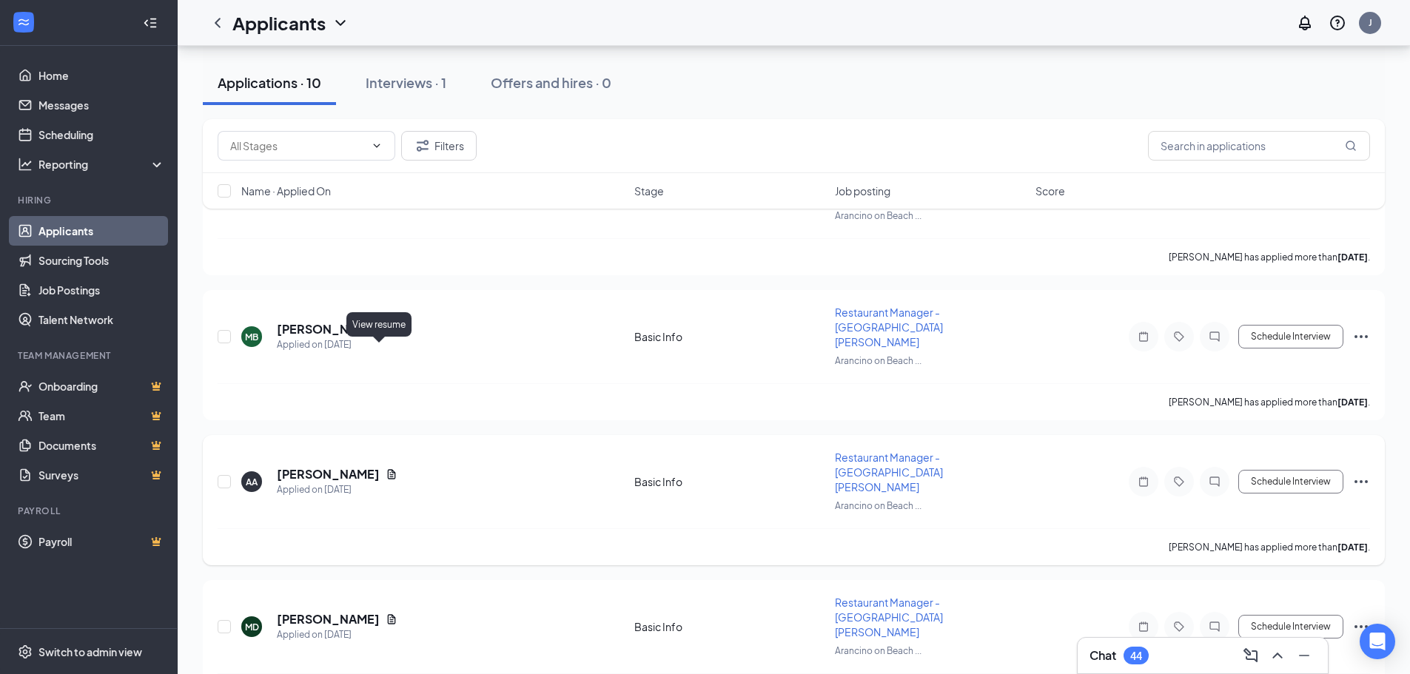
click at [386, 469] on icon "Document" at bounding box center [392, 475] width 12 height 12
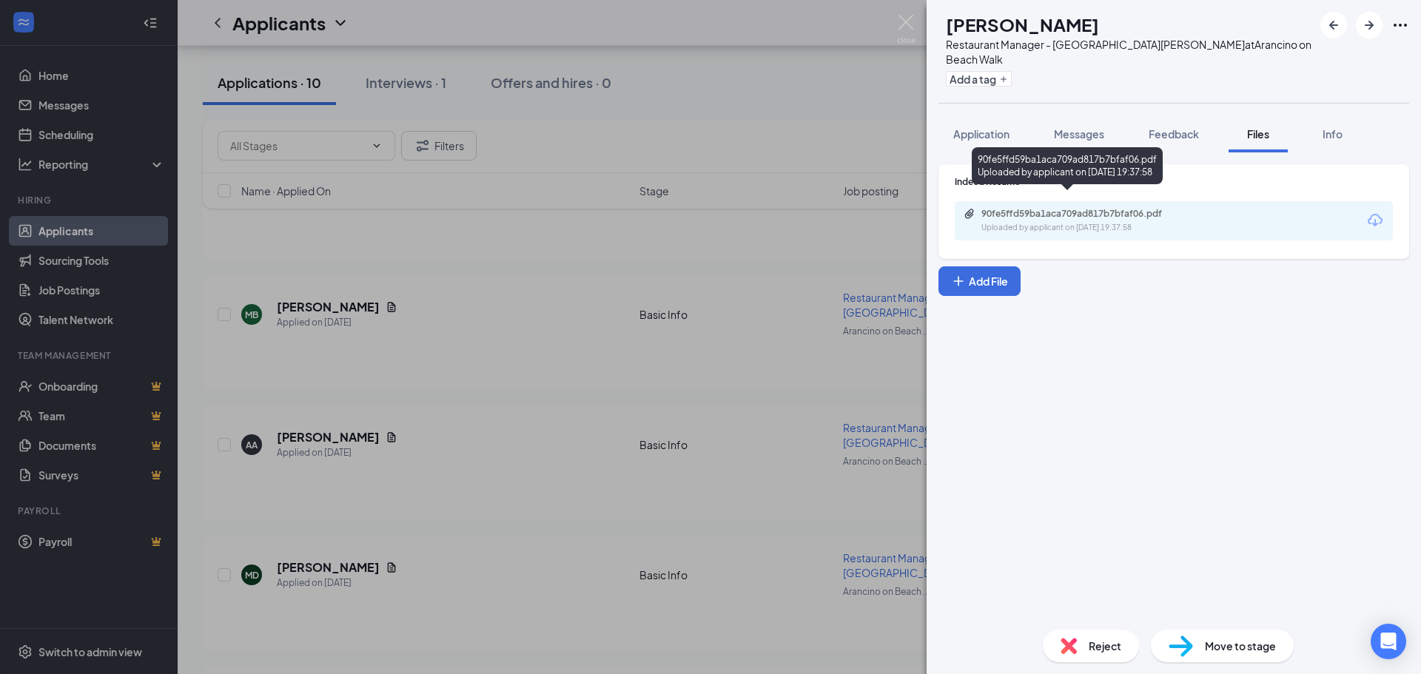
click at [1121, 208] on div "90fe5ffd59ba1aca709ad817b7bfaf06.pdf" at bounding box center [1085, 214] width 207 height 12
click at [599, 431] on div "AA [PERSON_NAME] Restaurant Manager - Arancino Waikiki at [GEOGRAPHIC_DATA] on …" at bounding box center [710, 337] width 1421 height 674
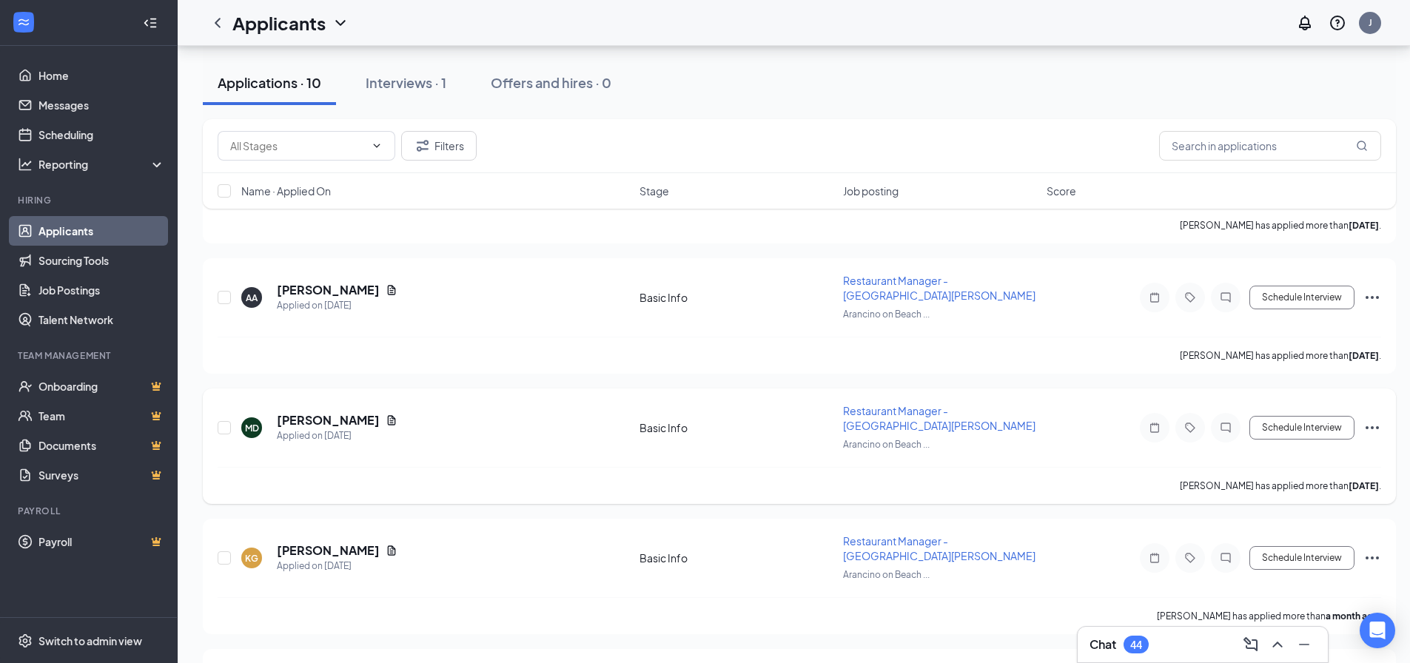
scroll to position [370, 0]
click at [392, 414] on icon "Document" at bounding box center [392, 420] width 12 height 12
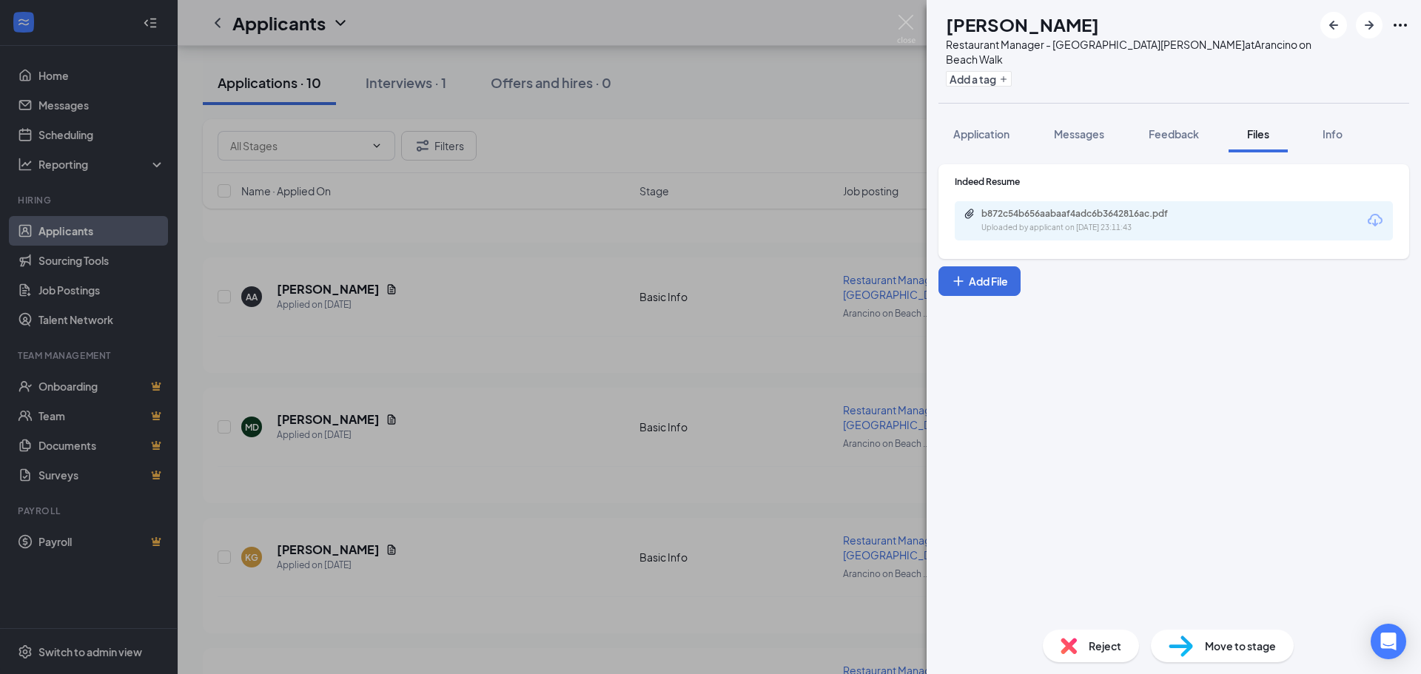
click at [1104, 221] on div "b872c54b656aabaaf4adc6b3642816ac.pdf Uploaded by applicant on [DATE] 23:11:43" at bounding box center [1174, 220] width 438 height 39
click at [1108, 208] on div "b872c54b656aabaaf4adc6b3642816ac.pdf Uploaded by applicant on [DATE] 23:11:43" at bounding box center [1084, 221] width 240 height 26
click at [514, 377] on div "MD [PERSON_NAME] Restaurant Manager - [GEOGRAPHIC_DATA] Waikiki at [GEOGRAPHIC_…" at bounding box center [710, 337] width 1421 height 674
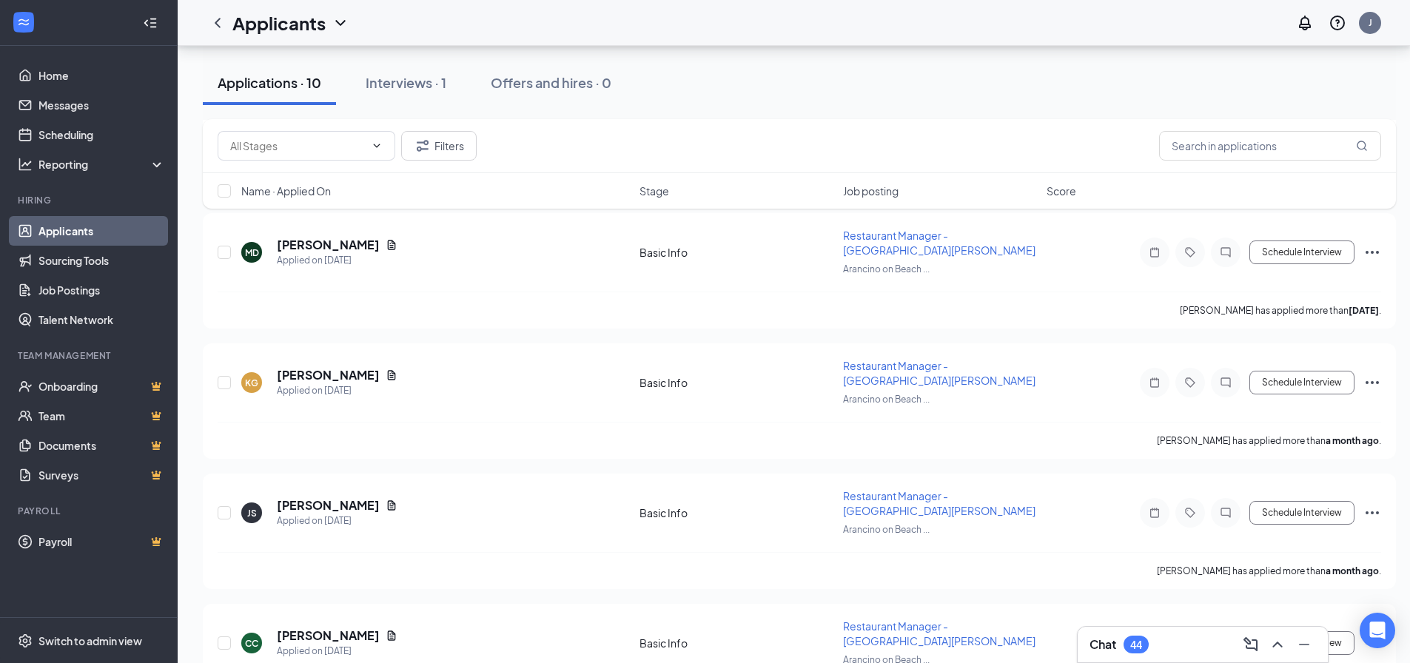
scroll to position [518, 0]
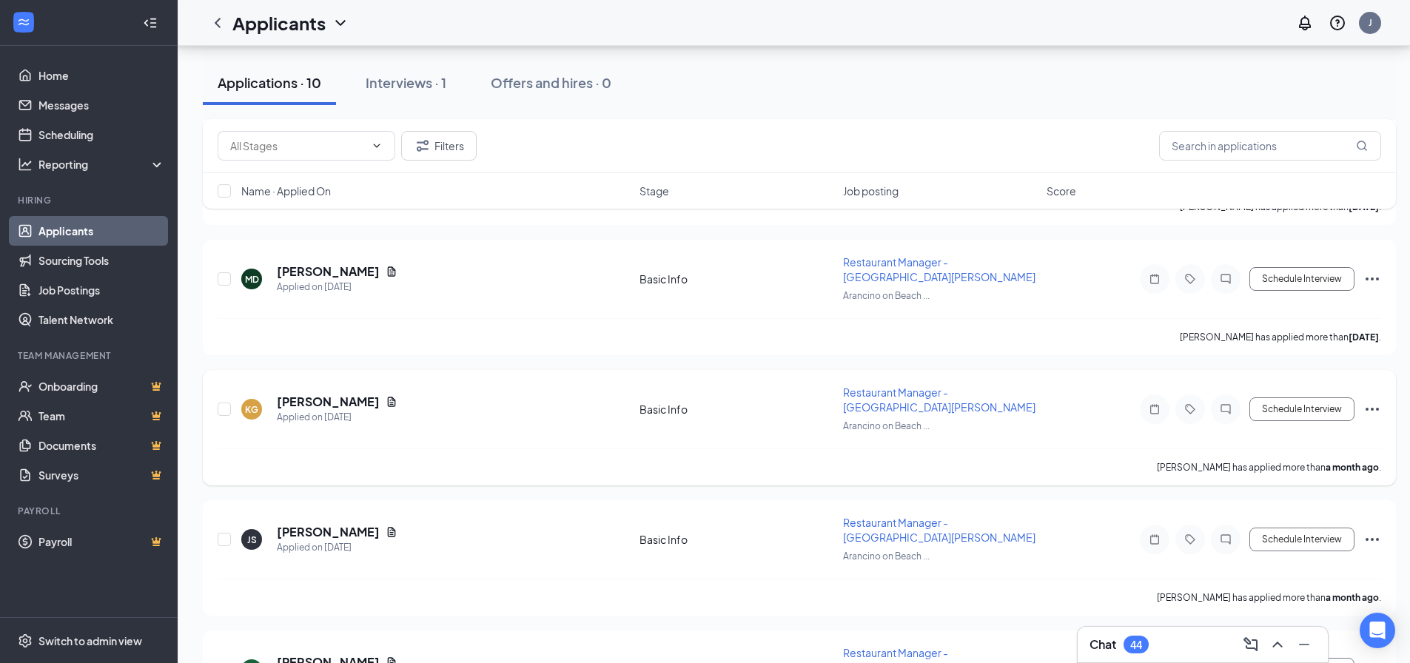
click at [386, 396] on icon "Document" at bounding box center [392, 402] width 12 height 12
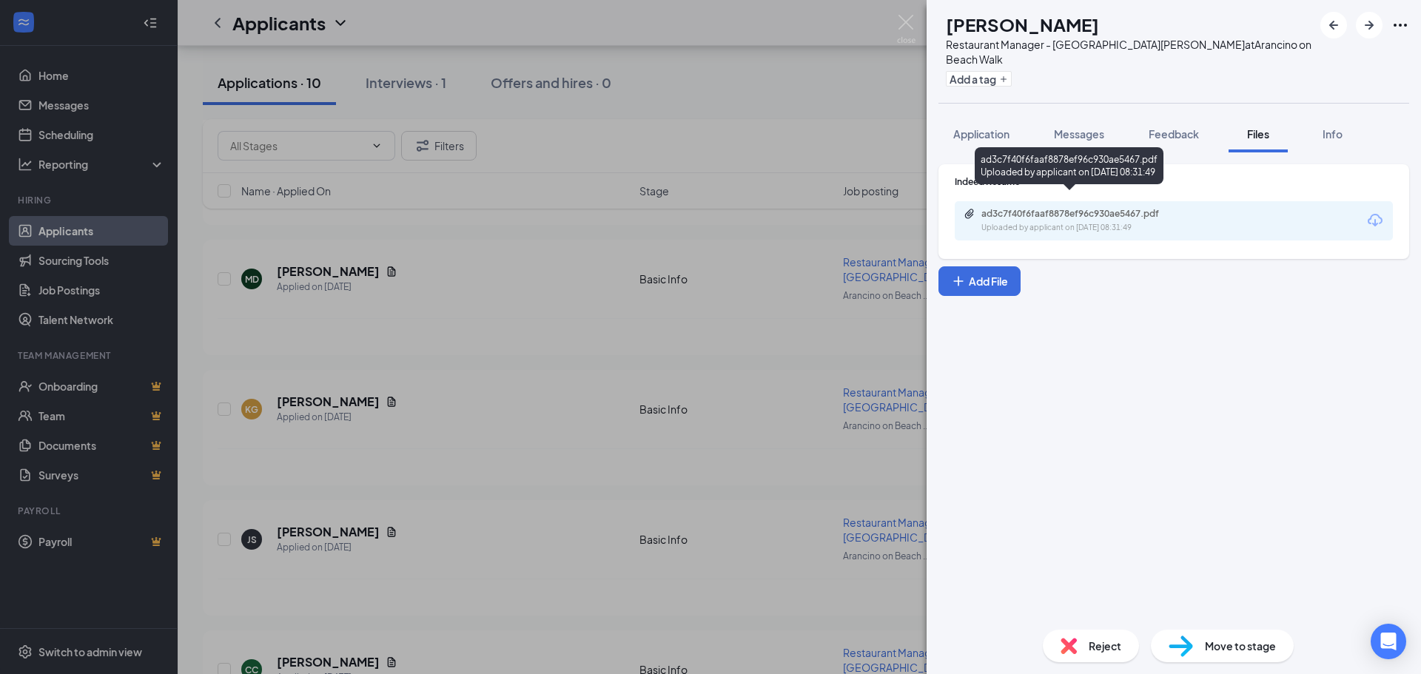
click at [1120, 222] on div "Uploaded by applicant on [DATE] 08:31:49" at bounding box center [1093, 228] width 222 height 12
click at [524, 379] on div "KG [PERSON_NAME] Restaurant Manager - Arancino Waikiki at [GEOGRAPHIC_DATA] on …" at bounding box center [710, 337] width 1421 height 674
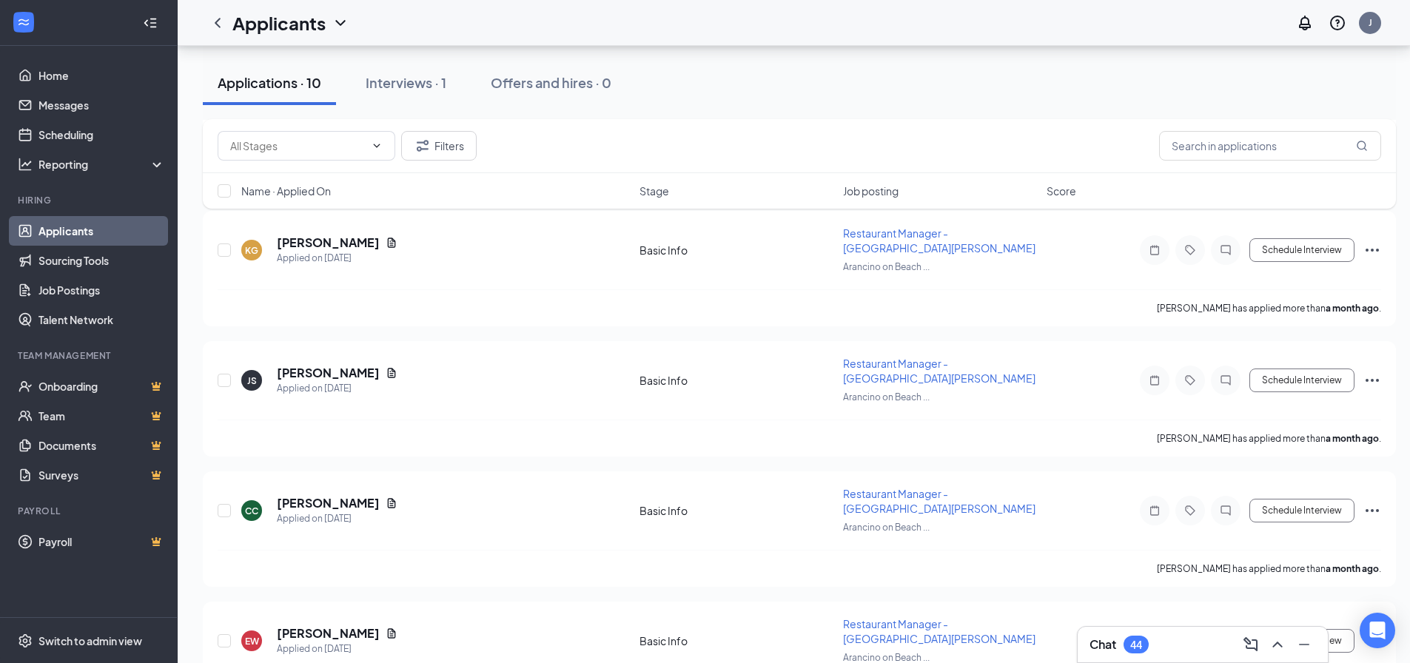
scroll to position [740, 0]
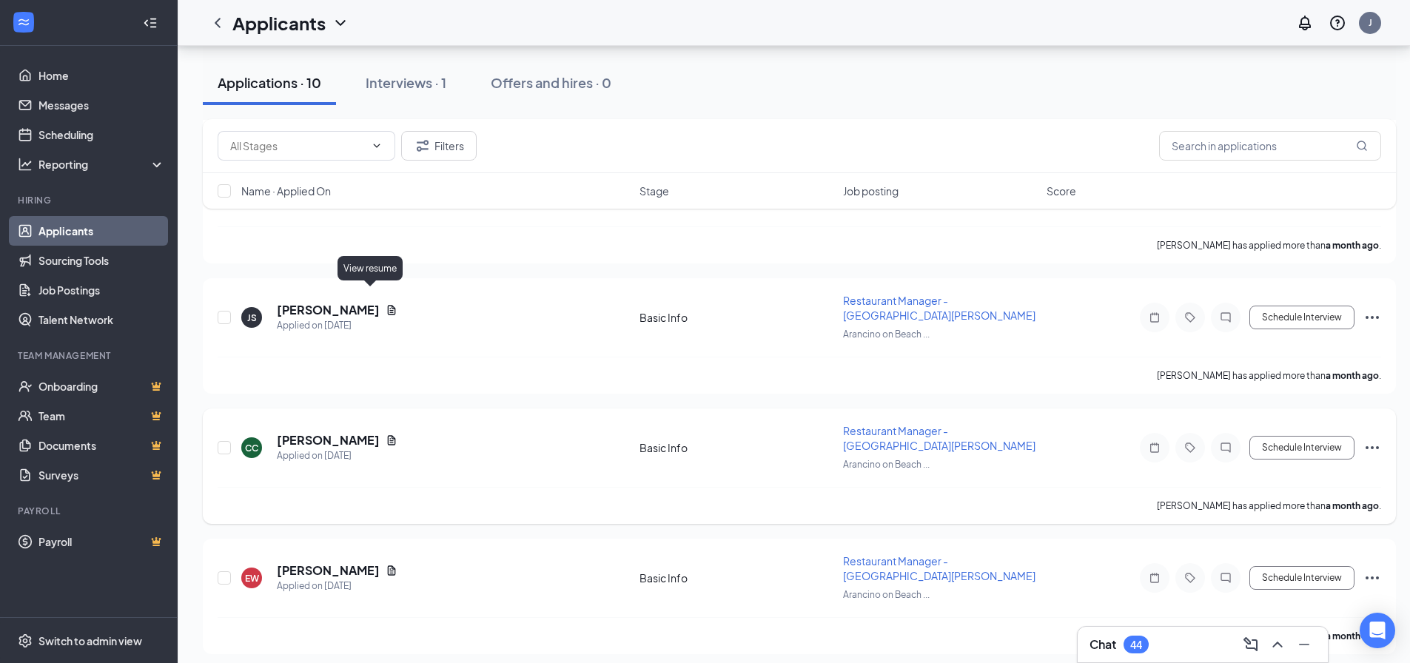
click at [386, 435] on icon "Document" at bounding box center [392, 441] width 12 height 12
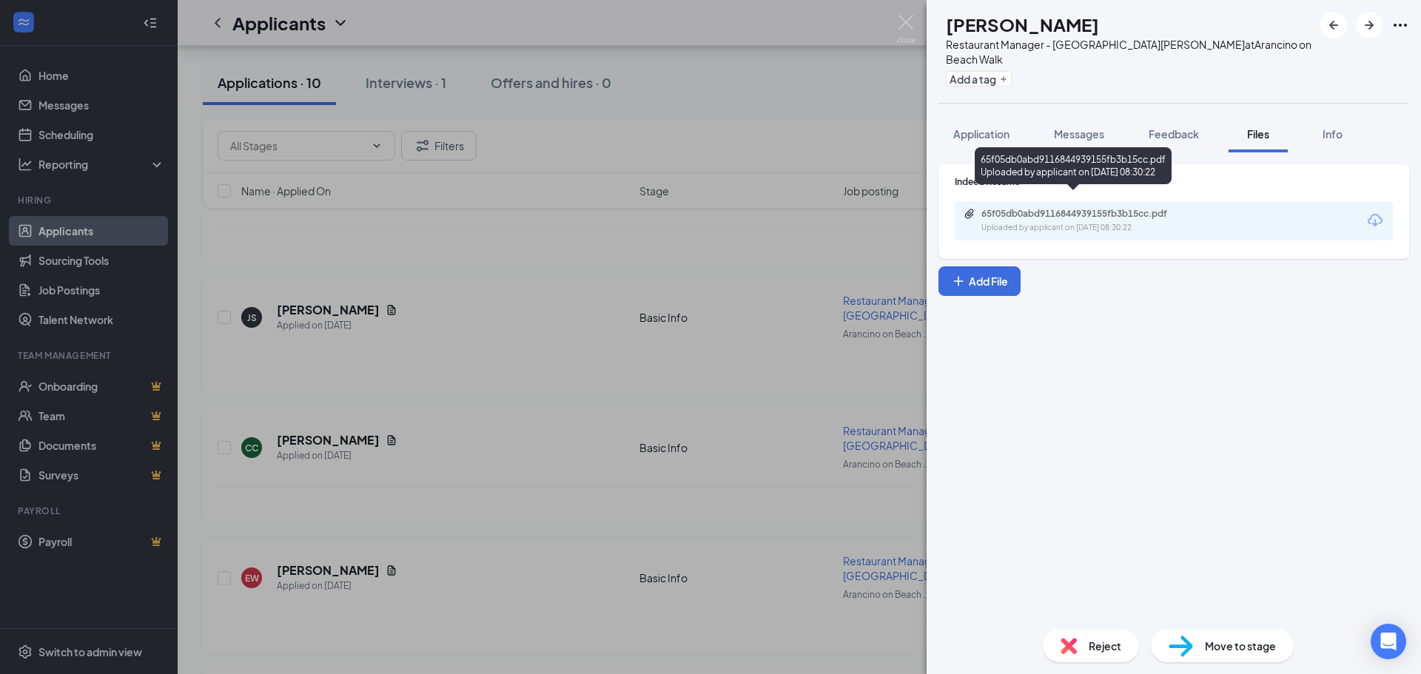
click at [1081, 208] on div "65f05db0abd9116844939155fb3b15cc.pdf" at bounding box center [1085, 214] width 207 height 12
click at [474, 436] on div "CC [PERSON_NAME] Restaurant Manager - [GEOGRAPHIC_DATA] Waikiki at [GEOGRAPHIC_…" at bounding box center [710, 337] width 1421 height 674
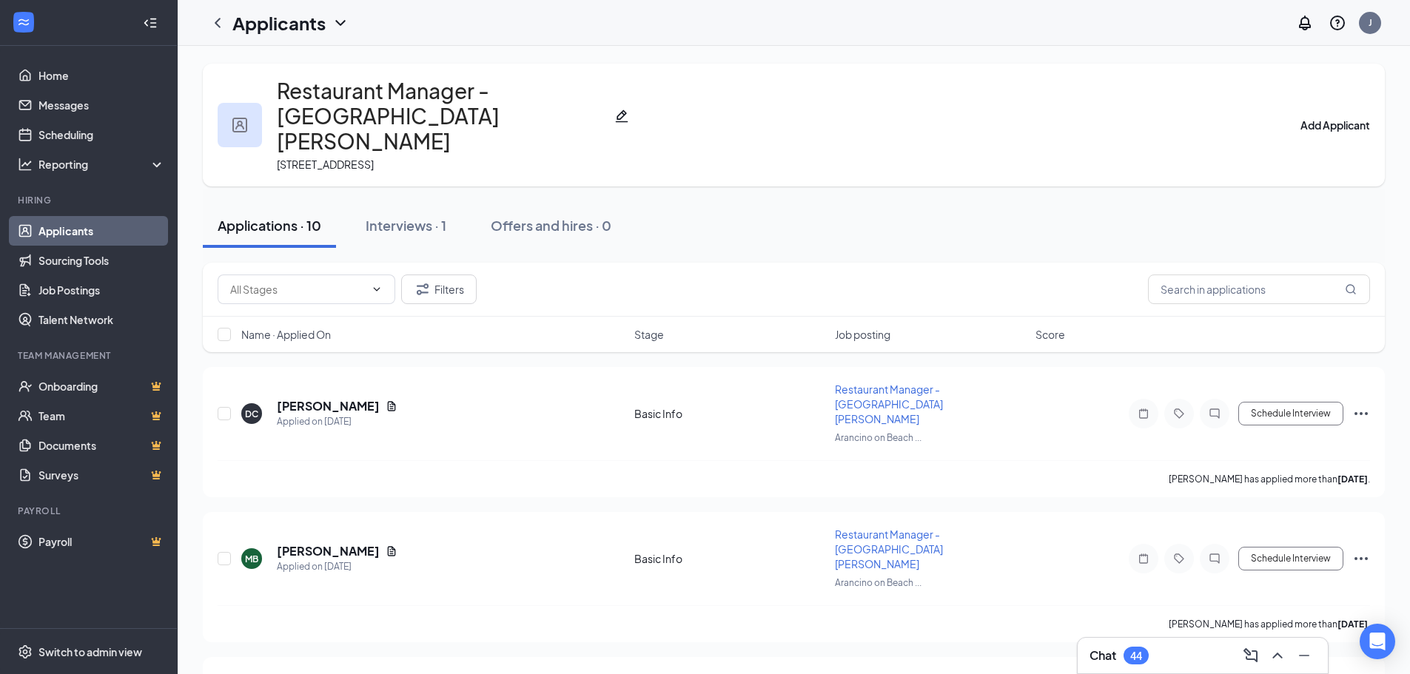
click at [312, 22] on h1 "Applicants" at bounding box center [278, 22] width 93 height 25
click at [128, 232] on link "Applicants" at bounding box center [101, 231] width 127 height 30
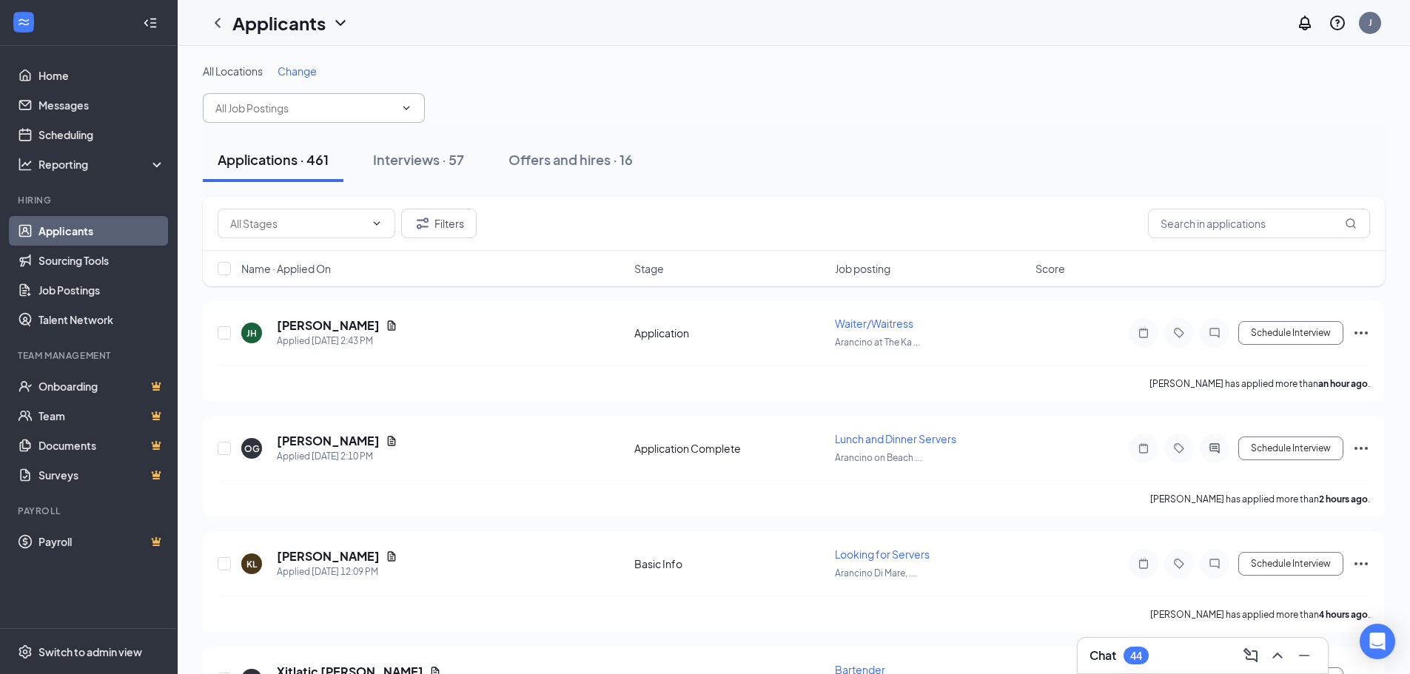
click at [264, 118] on span at bounding box center [314, 108] width 222 height 30
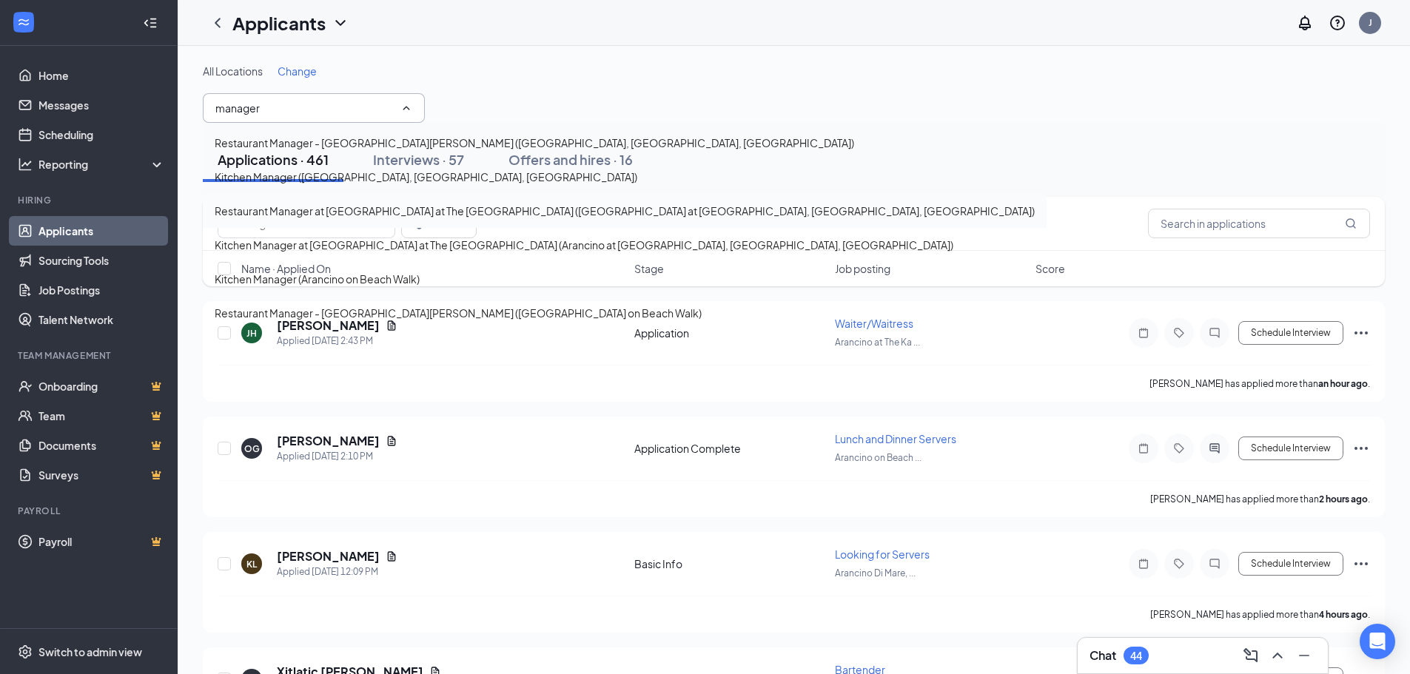
type input "manager"
click at [342, 219] on div "Restaurant Manager at [GEOGRAPHIC_DATA] at The [GEOGRAPHIC_DATA] ([GEOGRAPHIC_D…" at bounding box center [625, 211] width 820 height 16
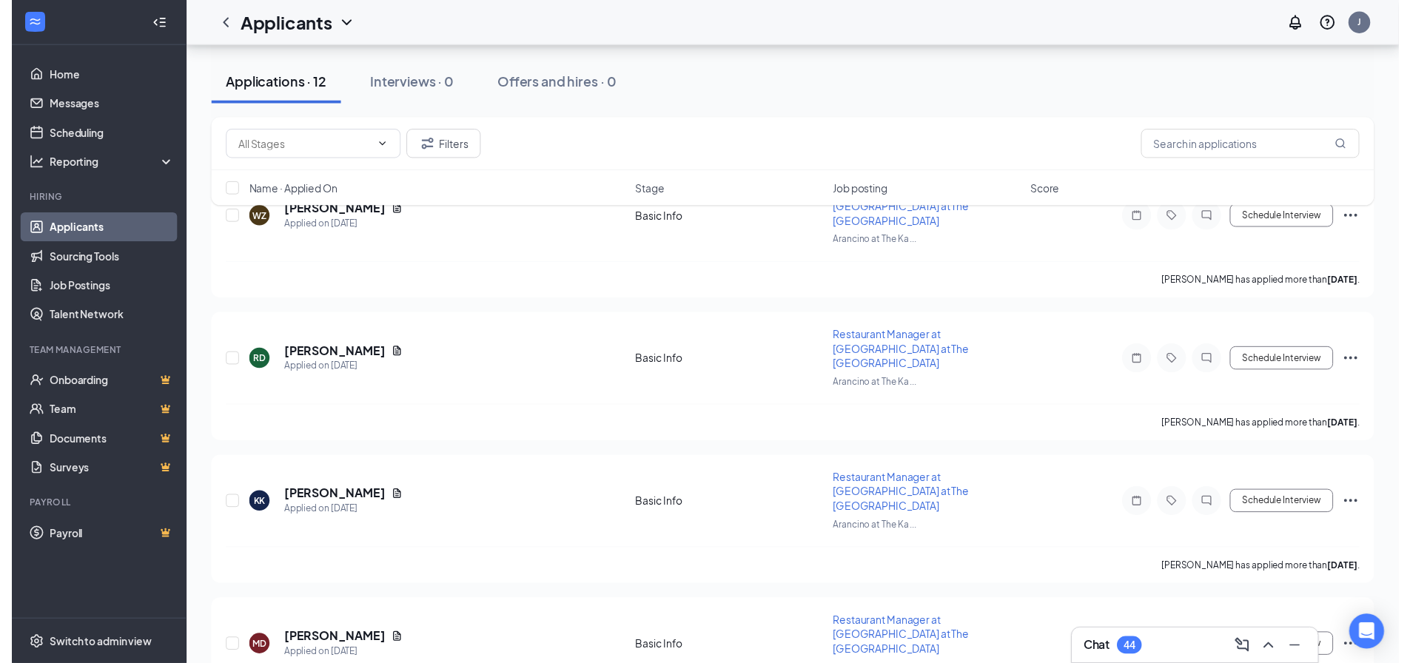
scroll to position [222, 0]
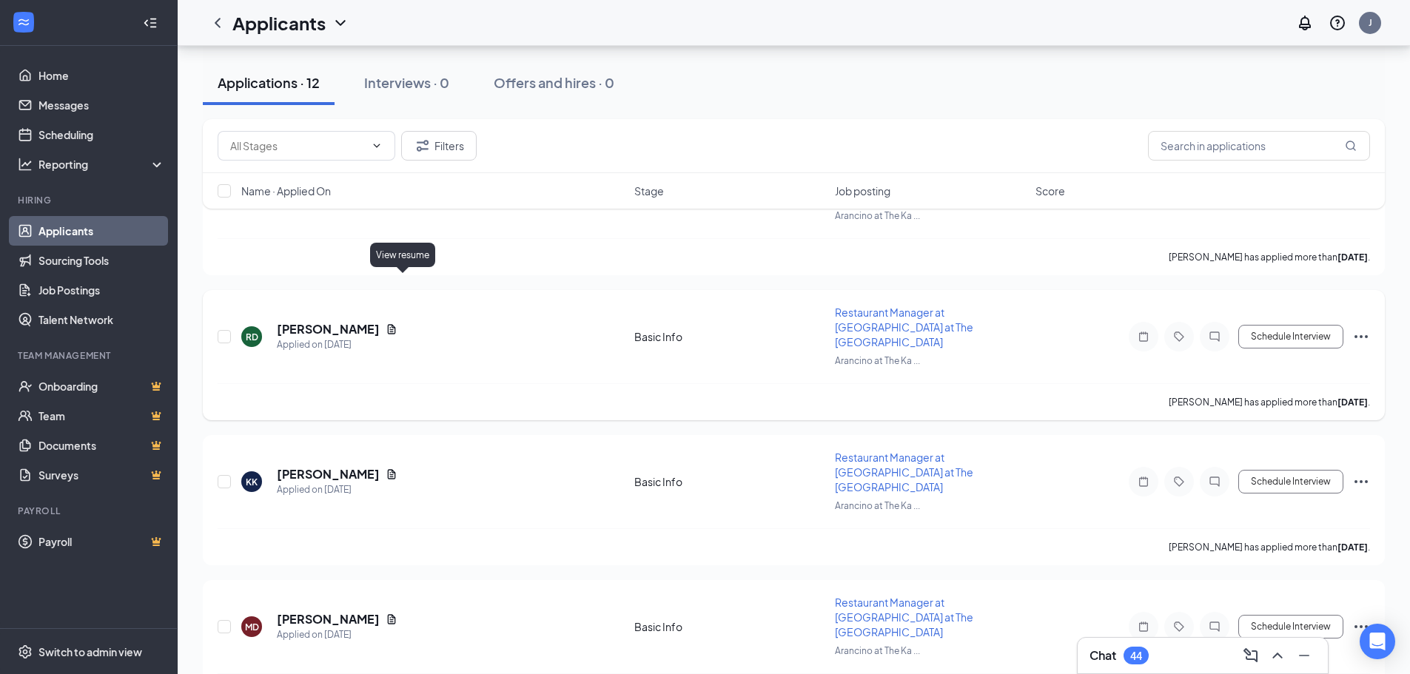
click at [398, 323] on icon "Document" at bounding box center [392, 329] width 12 height 12
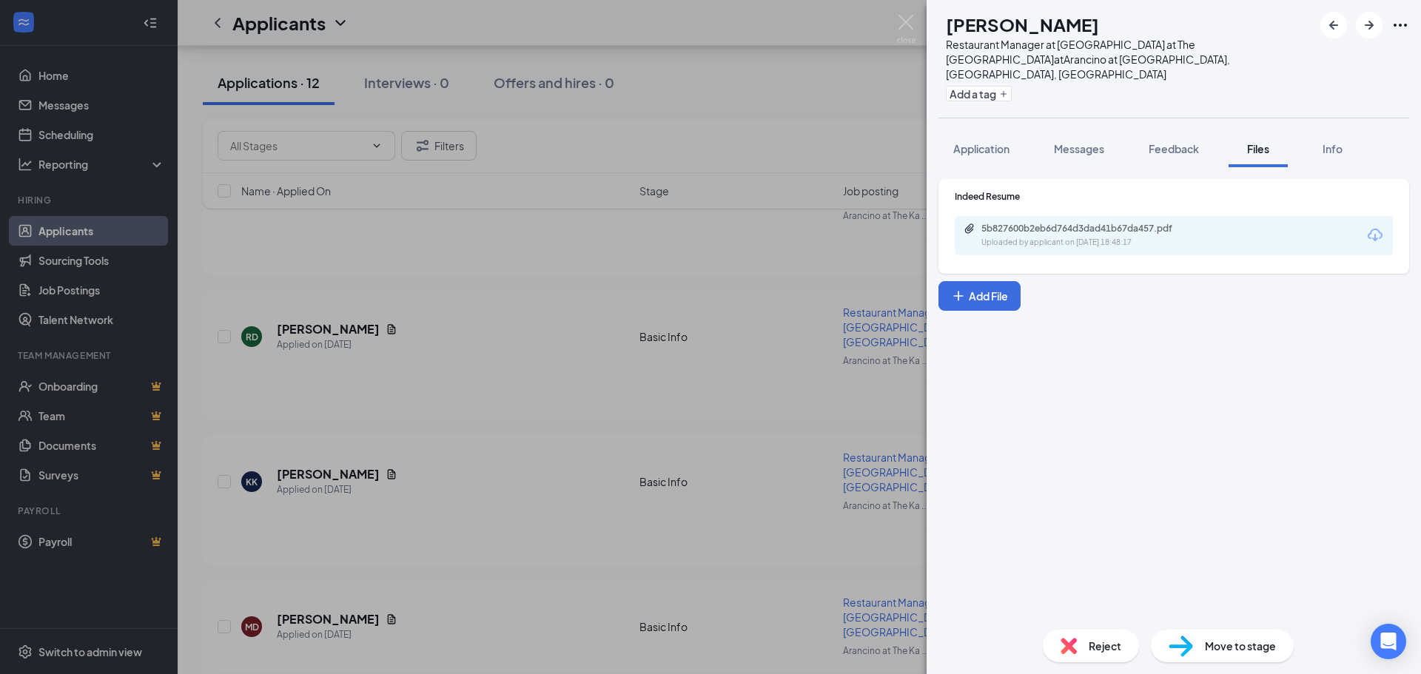
drag, startPoint x: 1092, startPoint y: 202, endPoint x: 1084, endPoint y: 218, distance: 18.2
click at [1090, 216] on div "5b827600b2eb6d764d3dad41b67da457.pdf Uploaded by applicant on [DATE] 18:48:17" at bounding box center [1174, 235] width 438 height 39
click at [1079, 237] on div "Uploaded by applicant on [DATE] 18:48:17" at bounding box center [1093, 243] width 222 height 12
click at [544, 395] on div "[PERSON_NAME] Restaurant Manager at [GEOGRAPHIC_DATA] at [GEOGRAPHIC_DATA] at […" at bounding box center [710, 337] width 1421 height 674
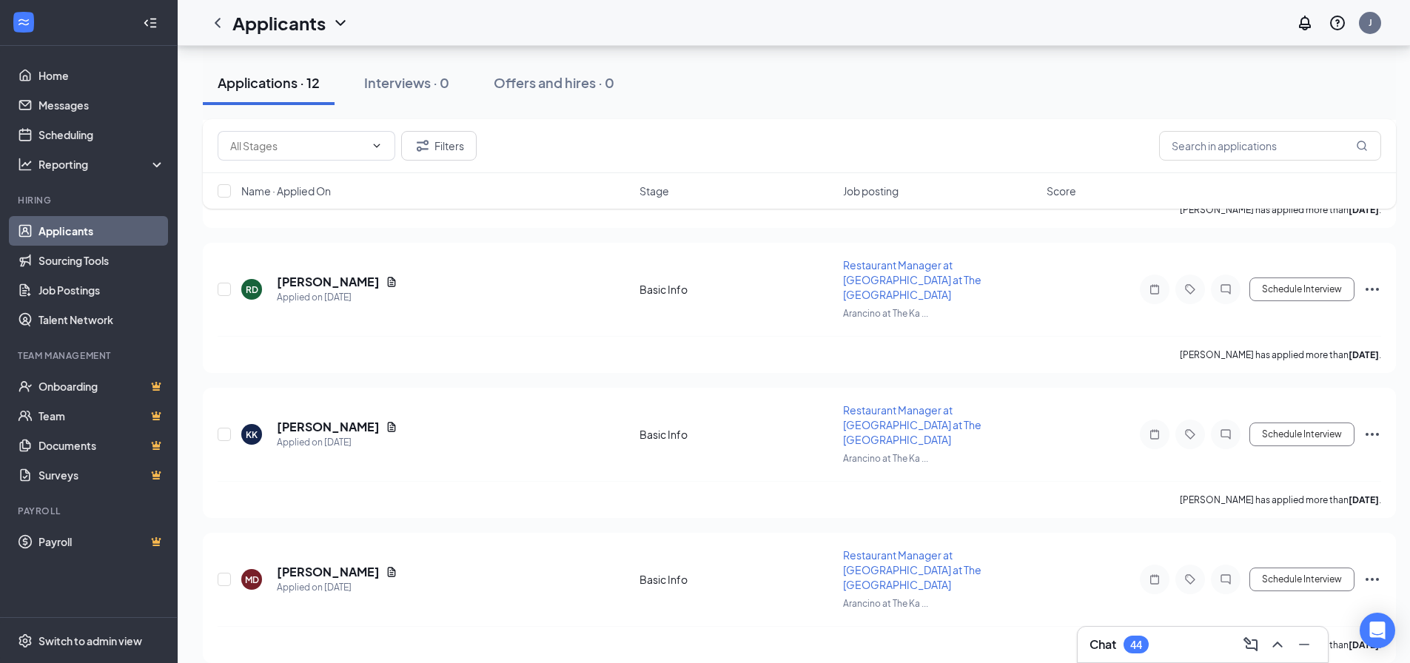
scroll to position [296, 0]
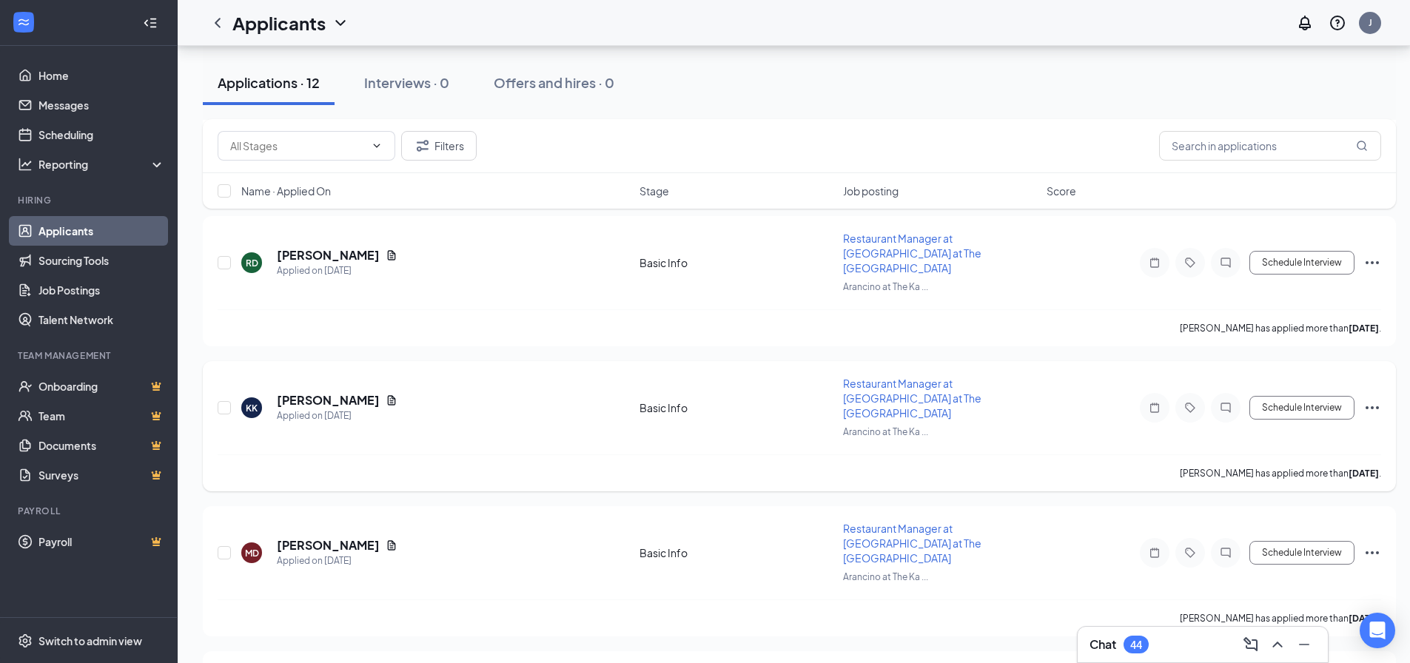
click at [398, 395] on icon "Document" at bounding box center [392, 401] width 12 height 12
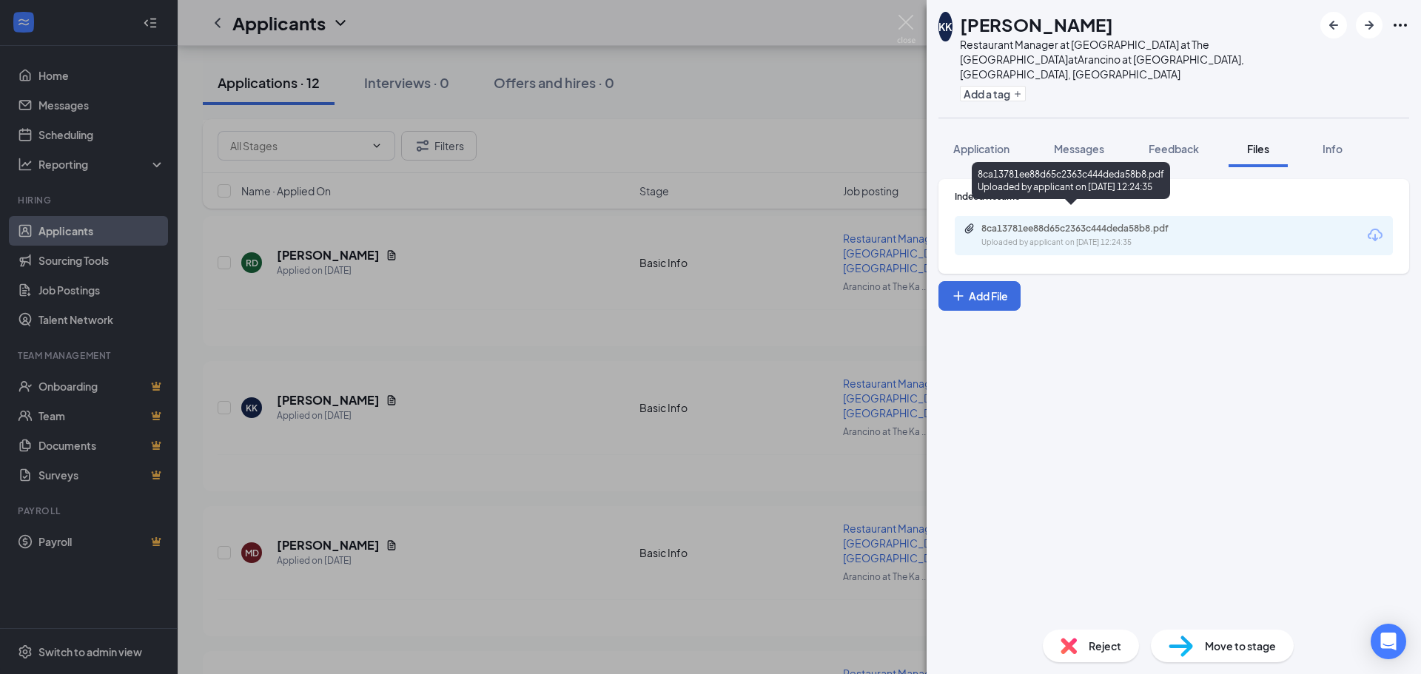
click at [1084, 223] on div "8ca13781ee88d65c2363c444deda58b8.pdf" at bounding box center [1085, 229] width 207 height 12
click at [582, 389] on div "KK [PERSON_NAME] Restaurant Manager at [GEOGRAPHIC_DATA] at The Kahala at [GEOG…" at bounding box center [710, 337] width 1421 height 674
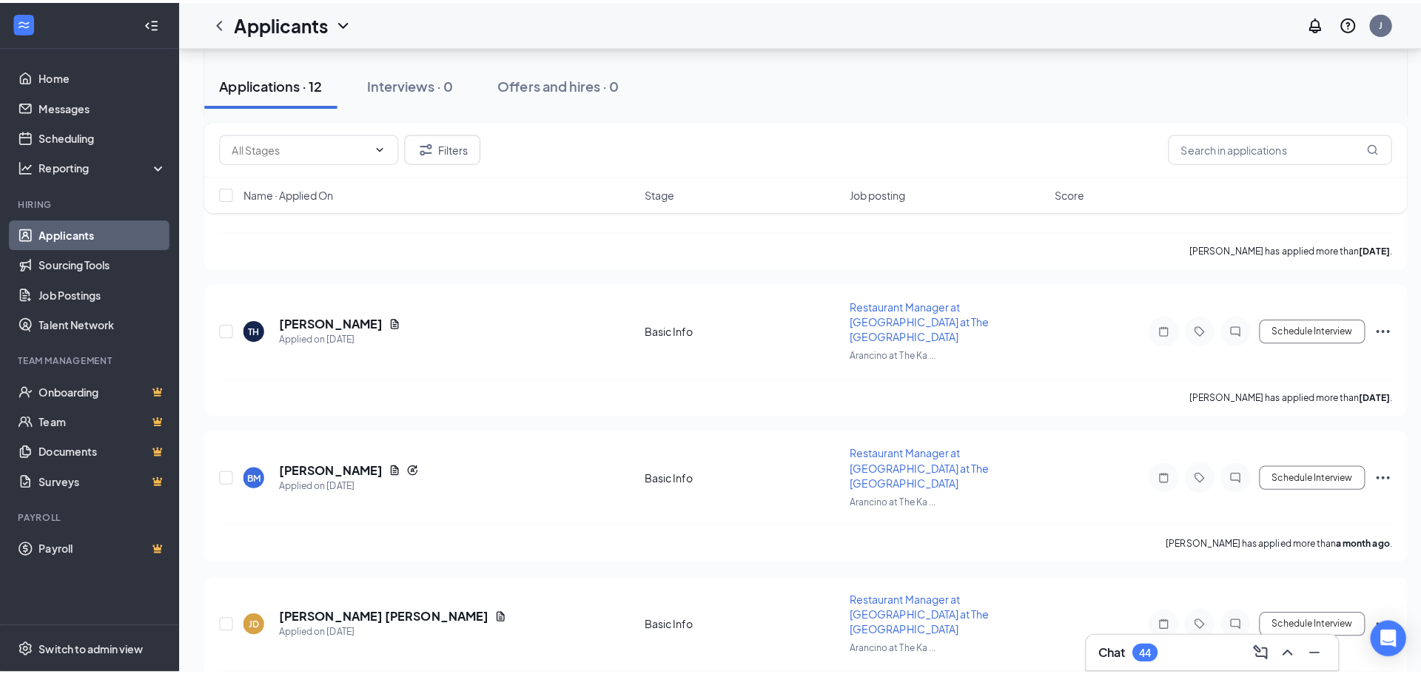
scroll to position [814, 0]
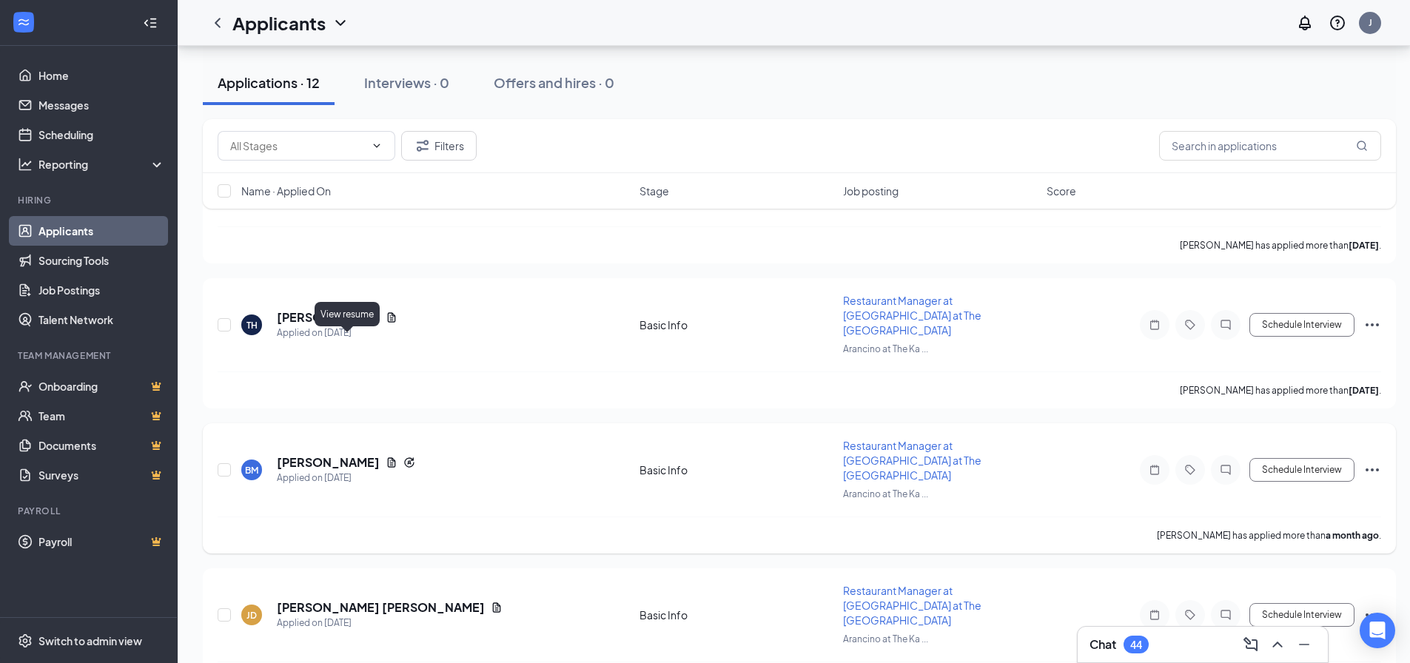
click at [388, 457] on icon "Document" at bounding box center [392, 462] width 8 height 10
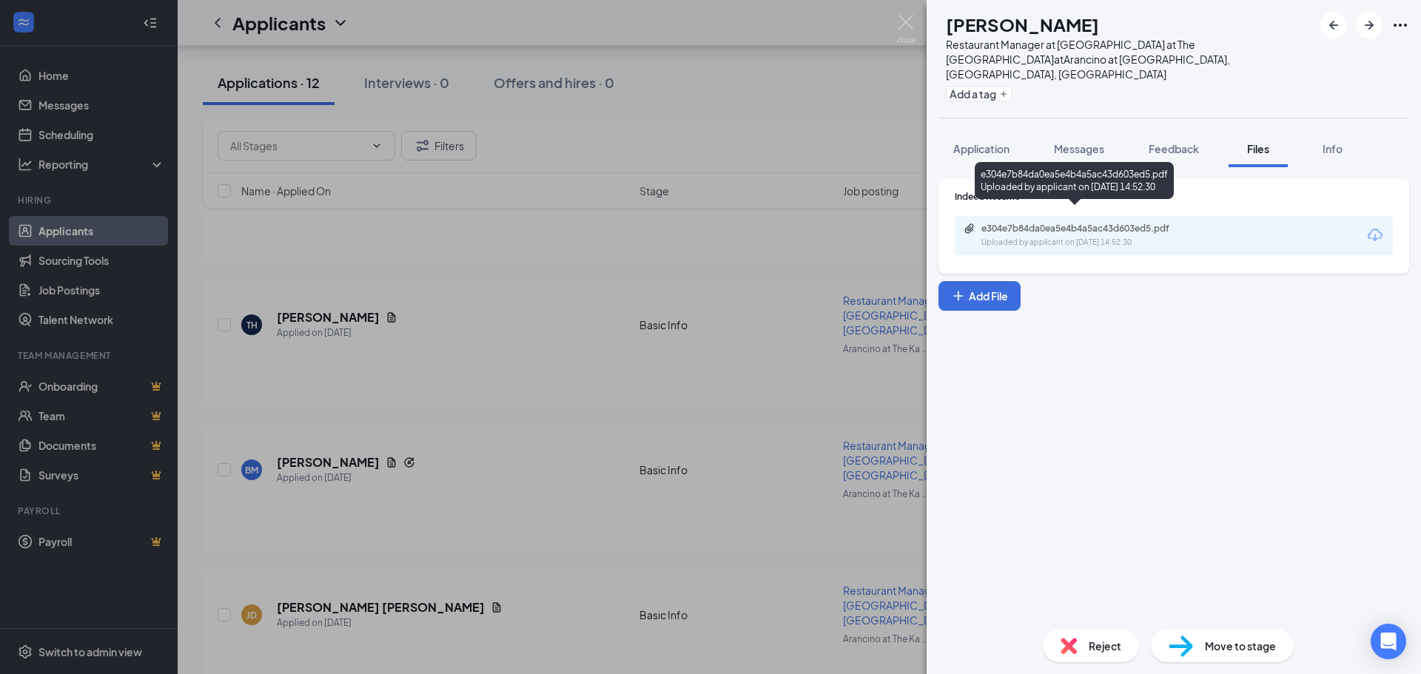
click at [1145, 216] on div "e304e7b84da0ea5e4b4a5ac43d603ed5.pdf Uploaded by applicant on [DATE] 14:52:30" at bounding box center [1174, 235] width 438 height 39
click at [1136, 223] on div "e304e7b84da0ea5e4b4a5ac43d603ed5.pdf" at bounding box center [1085, 229] width 207 height 12
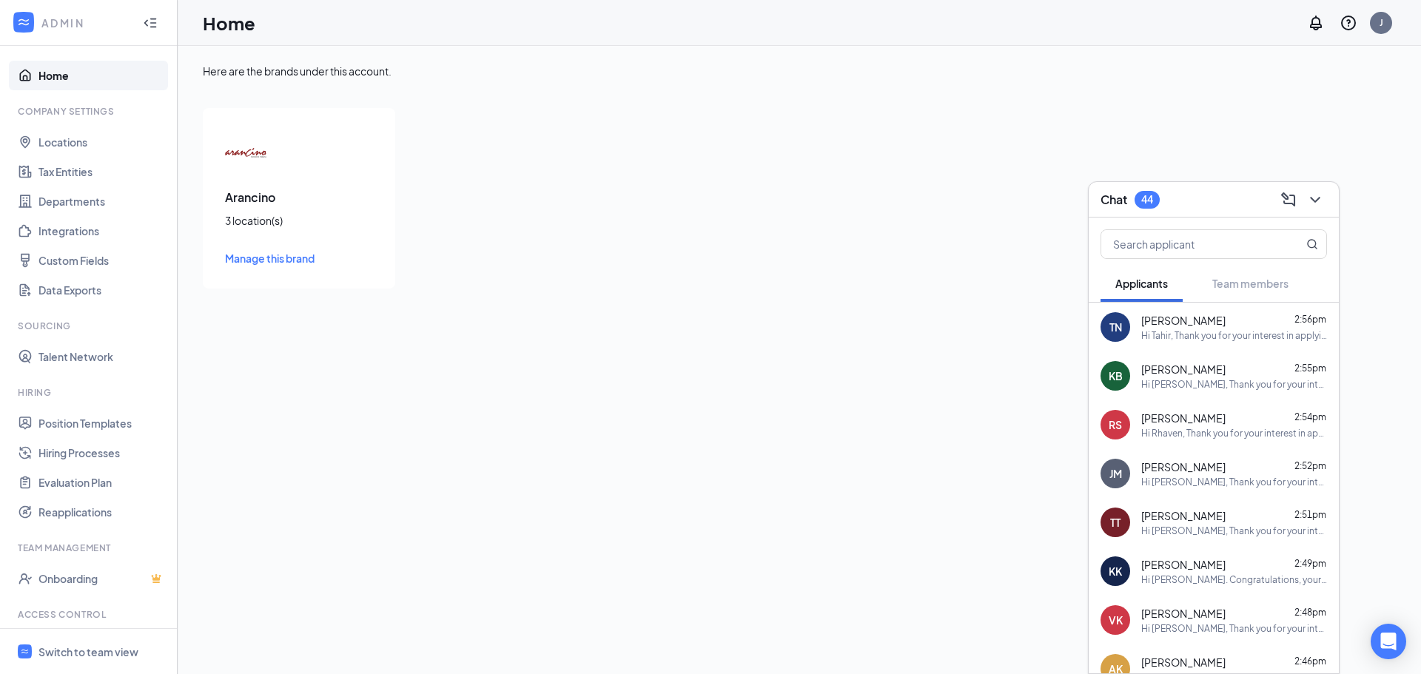
scroll to position [192, 0]
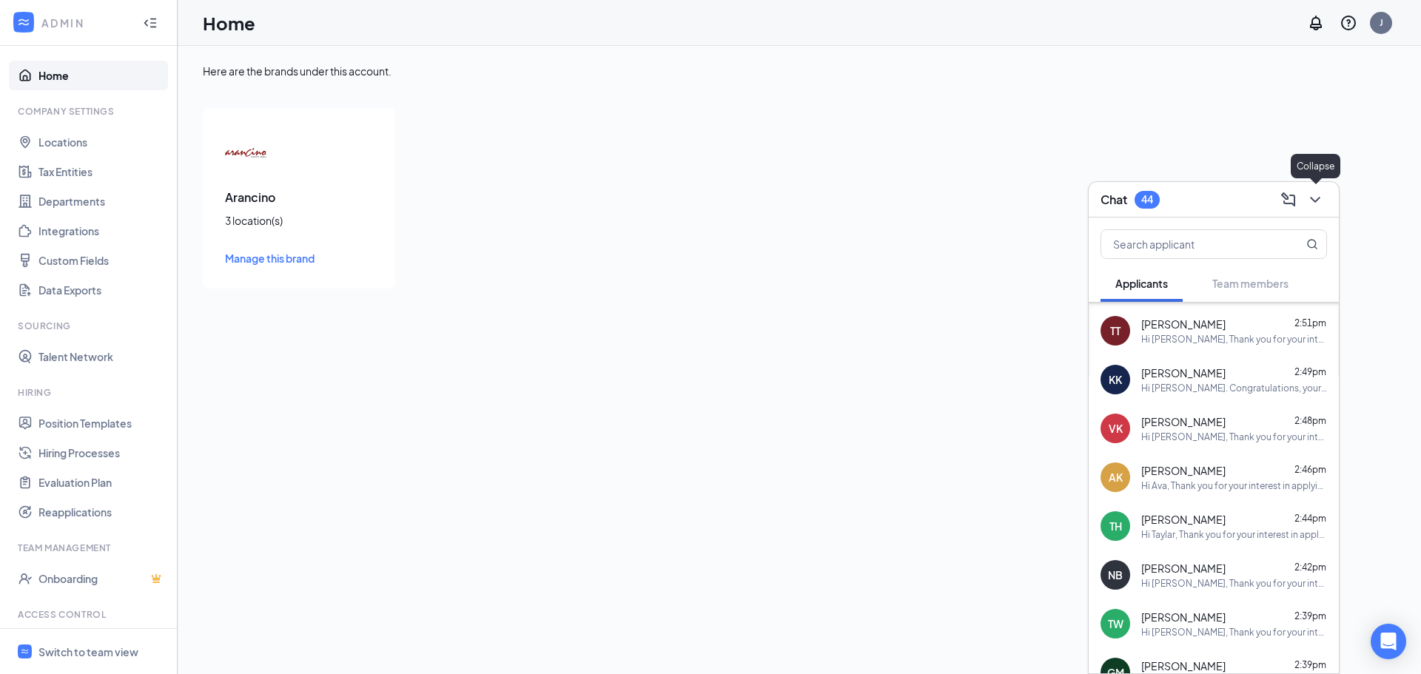
click at [1320, 196] on icon "ChevronDown" at bounding box center [1315, 200] width 18 height 18
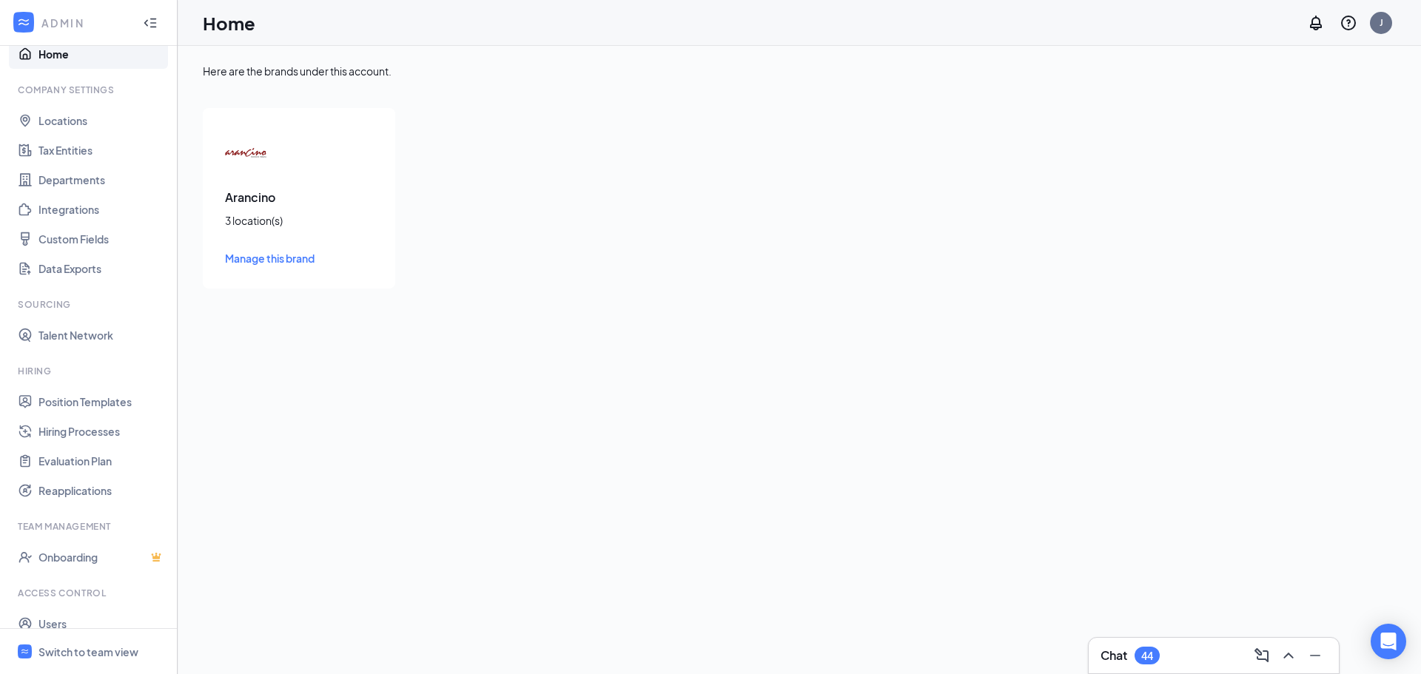
scroll to position [0, 0]
